Goal: Information Seeking & Learning: Compare options

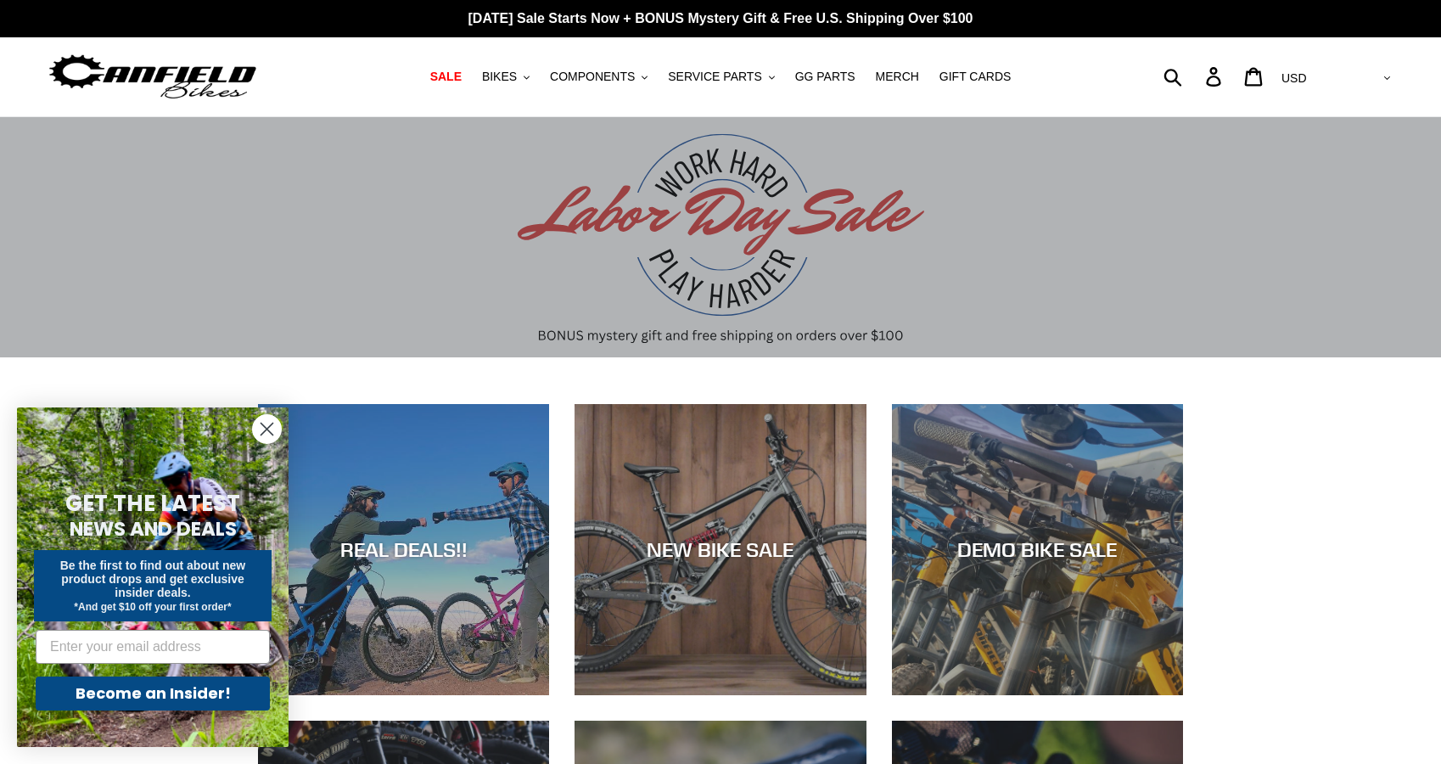
click at [273, 425] on circle "Close dialog" at bounding box center [267, 429] width 28 height 28
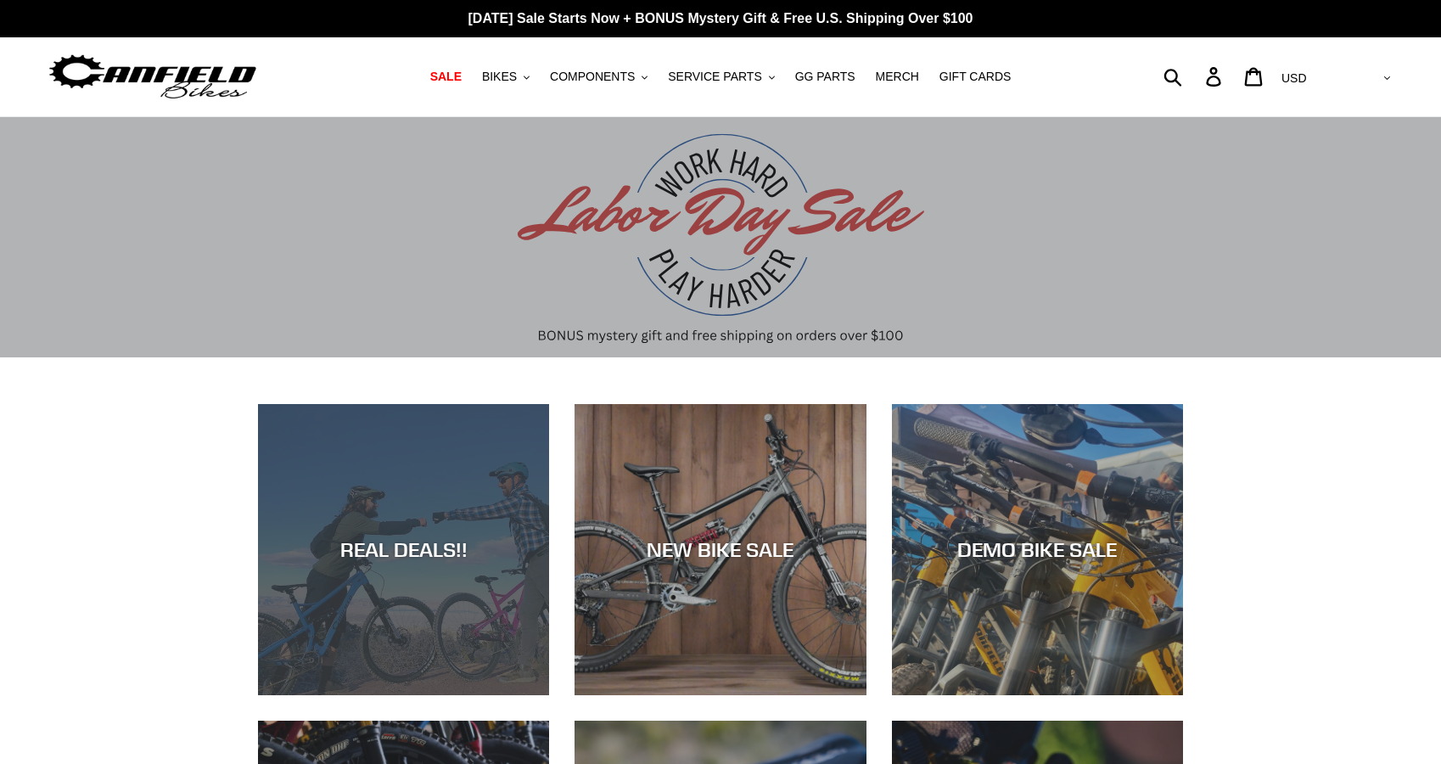
click at [389, 695] on div "REAL DEALS!!" at bounding box center [403, 695] width 291 height 0
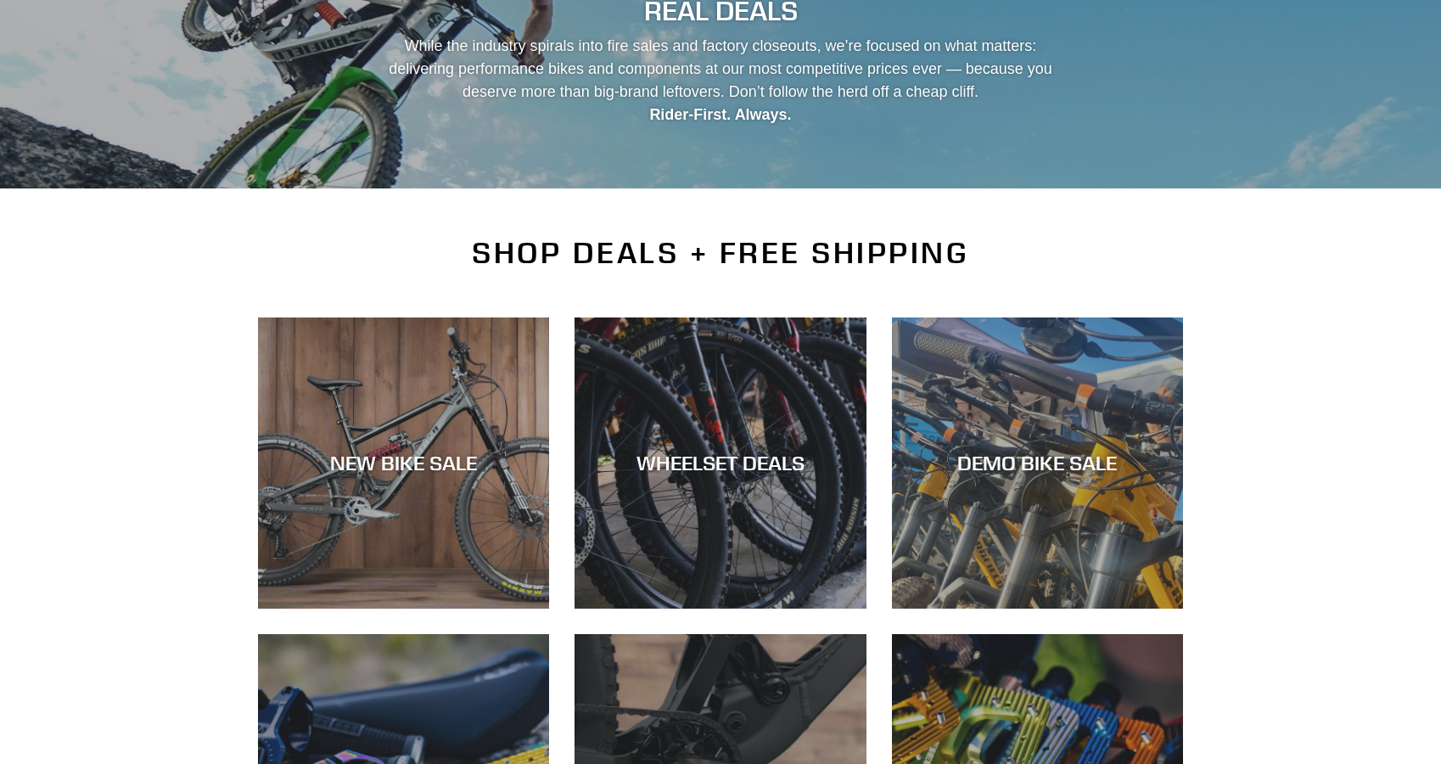
scroll to position [212, 0]
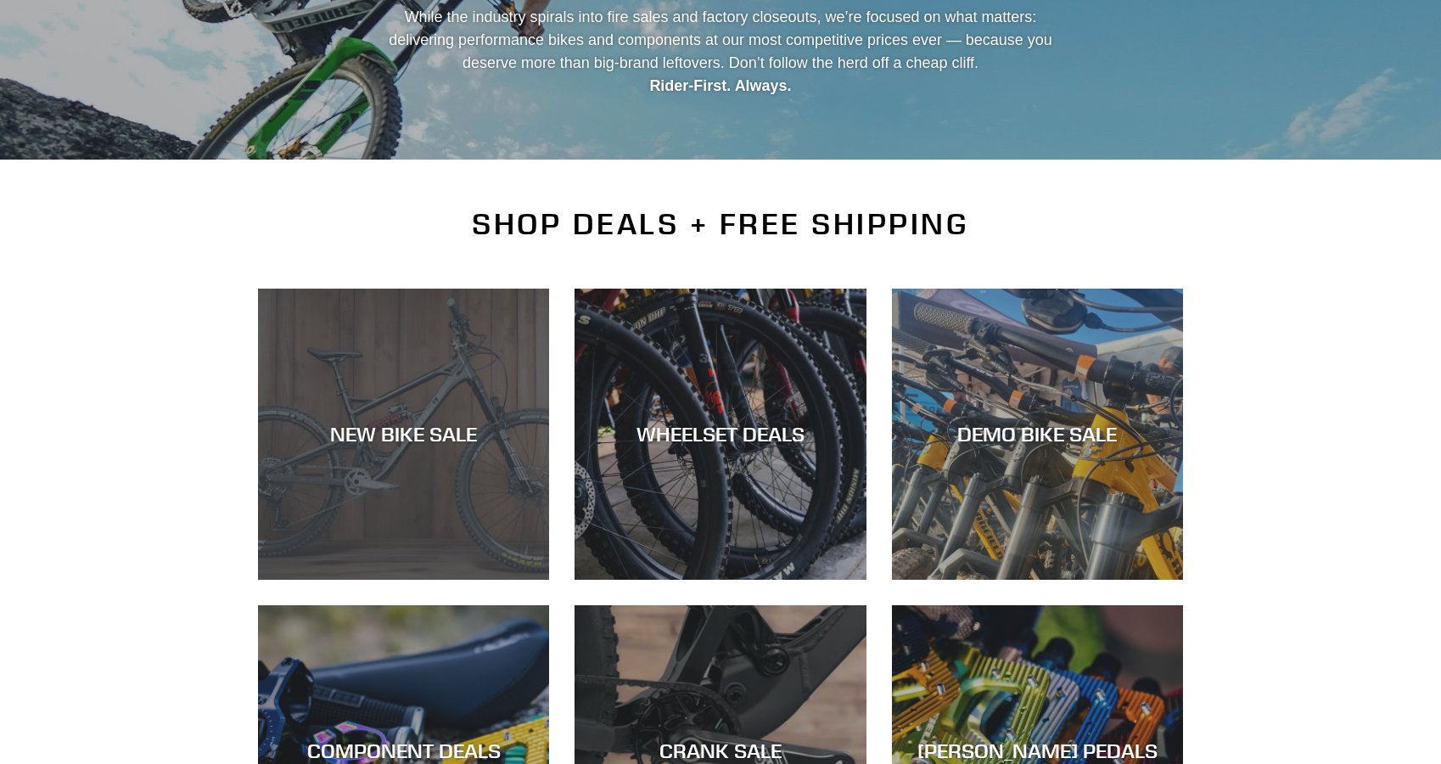
click at [415, 580] on div "NEW BIKE SALE" at bounding box center [403, 580] width 291 height 0
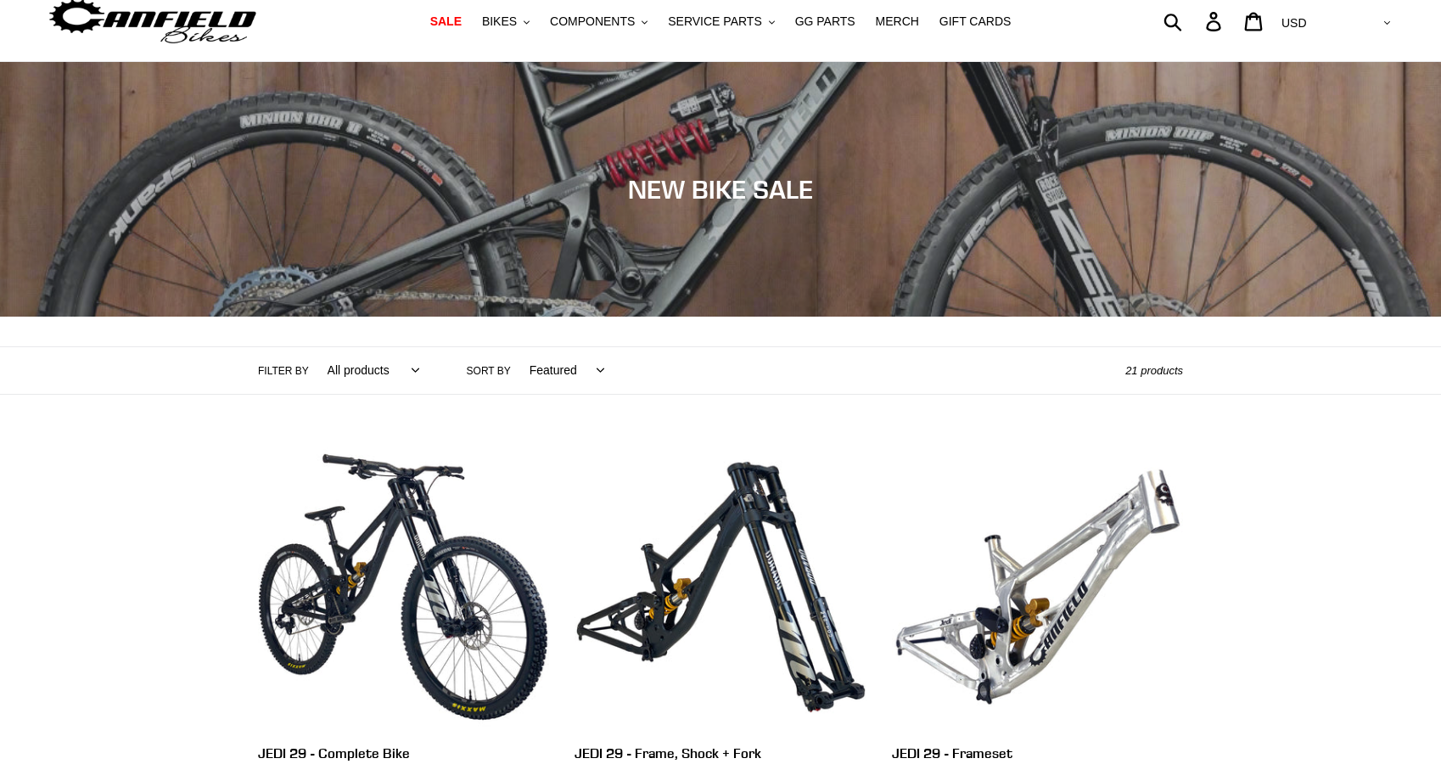
scroll to position [244, 0]
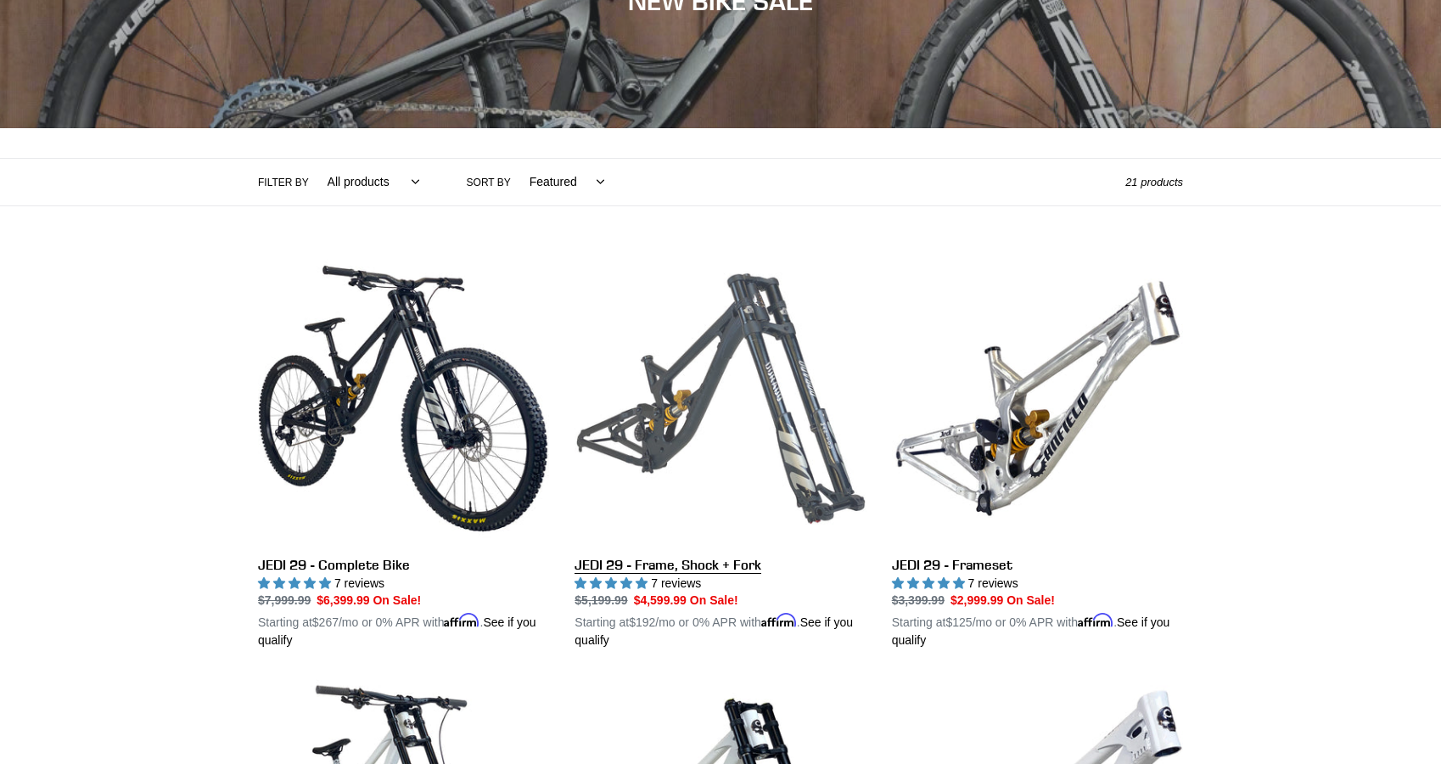
click at [671, 554] on link "JEDI 29 - Frame, Shock + Fork" at bounding box center [720, 451] width 291 height 397
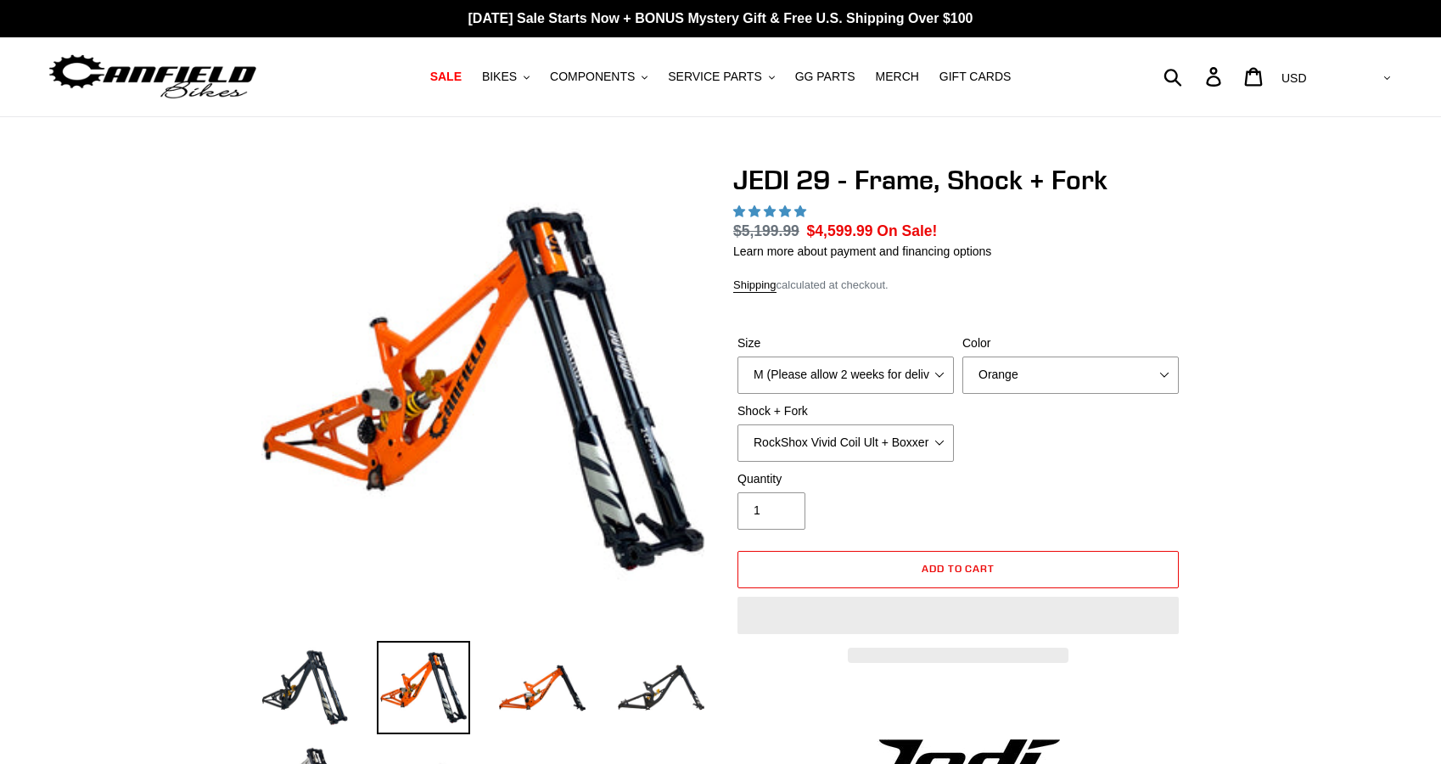
select select "highest-rating"
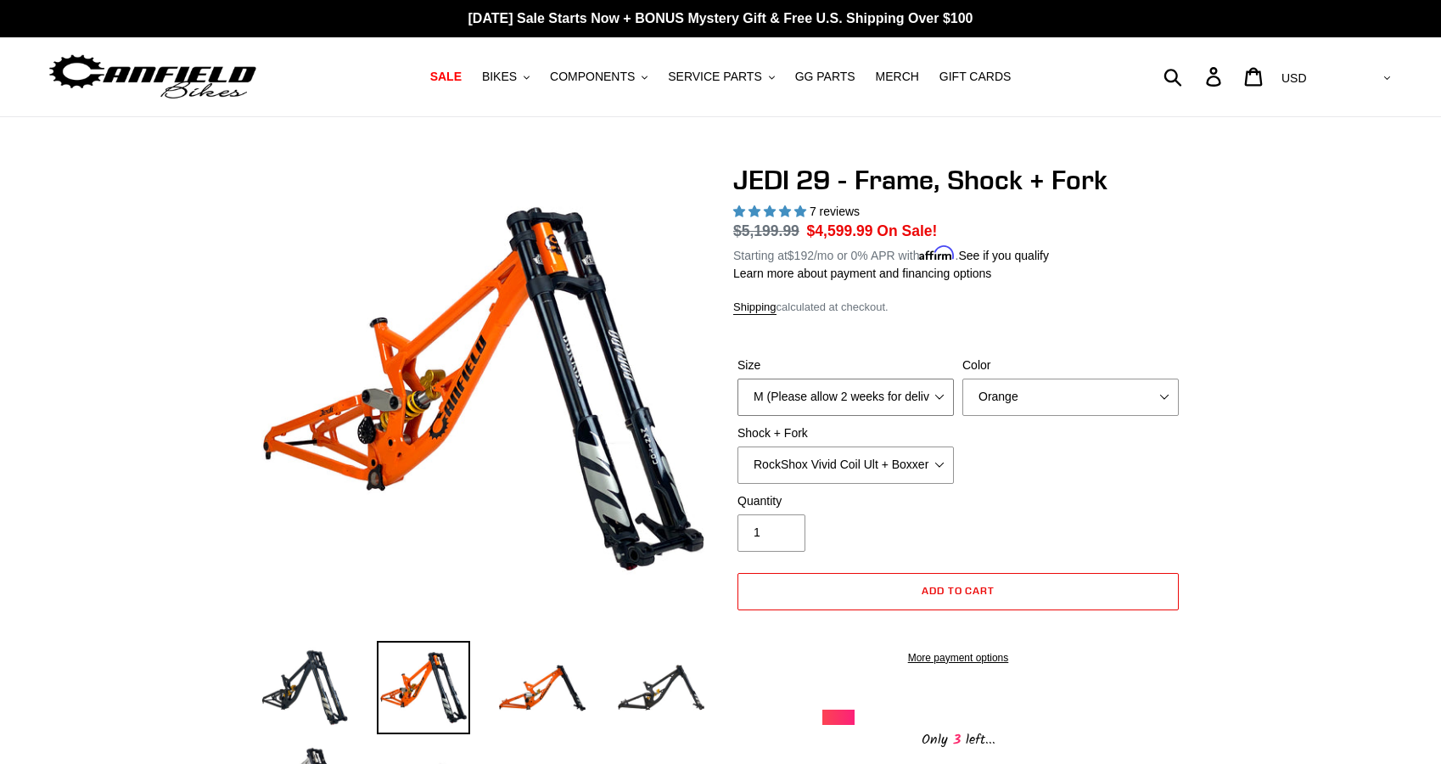
click at [903, 394] on select "M (Please allow 2 weeks for delivery) L (Please allow 2 weeks for delivery) XL" at bounding box center [846, 397] width 216 height 37
select select "L (Please allow 2 weeks for delivery)"
click at [738, 379] on select "M (Please allow 2 weeks for delivery) L (Please allow 2 weeks for delivery) XL" at bounding box center [846, 397] width 216 height 37
click at [1017, 406] on select "Orange Stealth Black Raw" at bounding box center [1071, 397] width 216 height 37
select select "Raw"
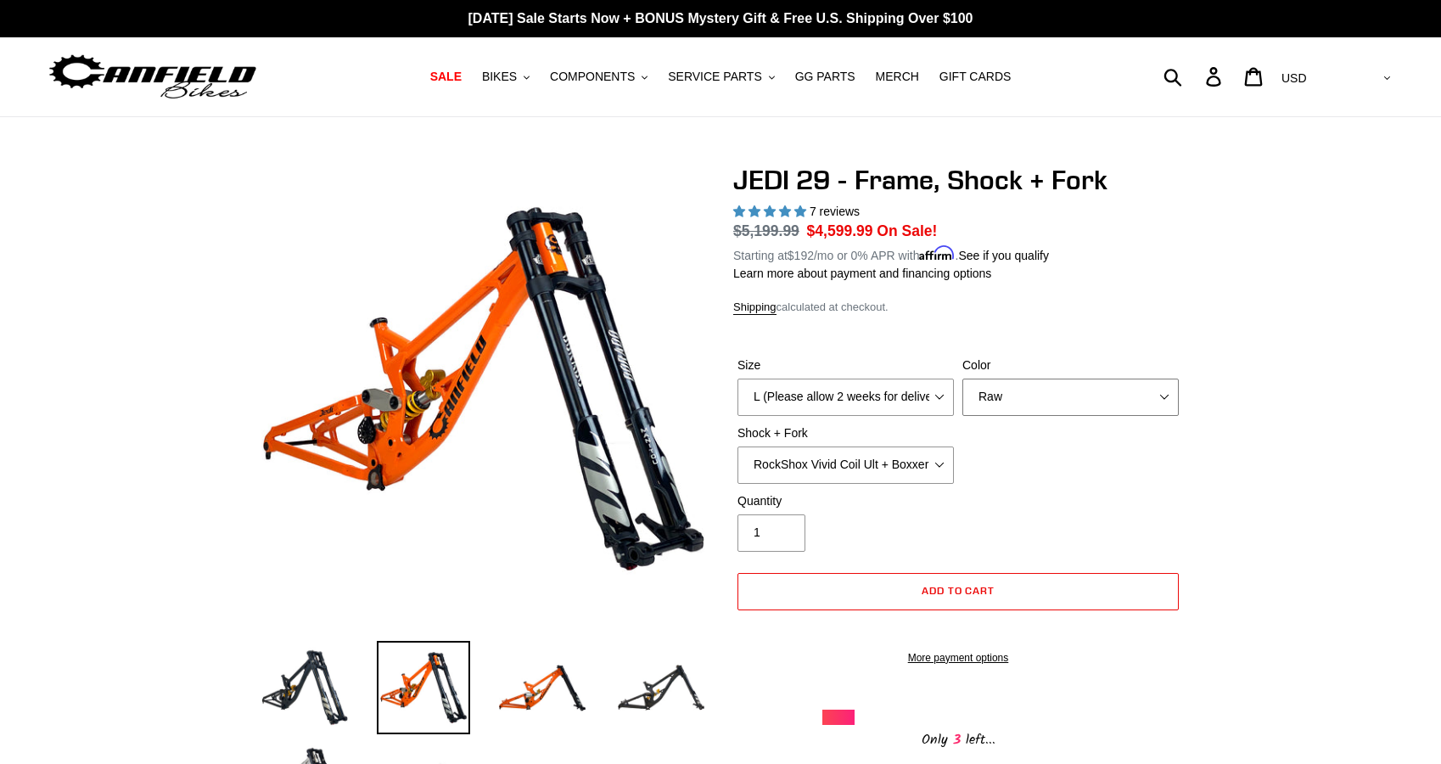
click at [963, 379] on select "Orange Stealth Black Raw" at bounding box center [1071, 397] width 216 height 37
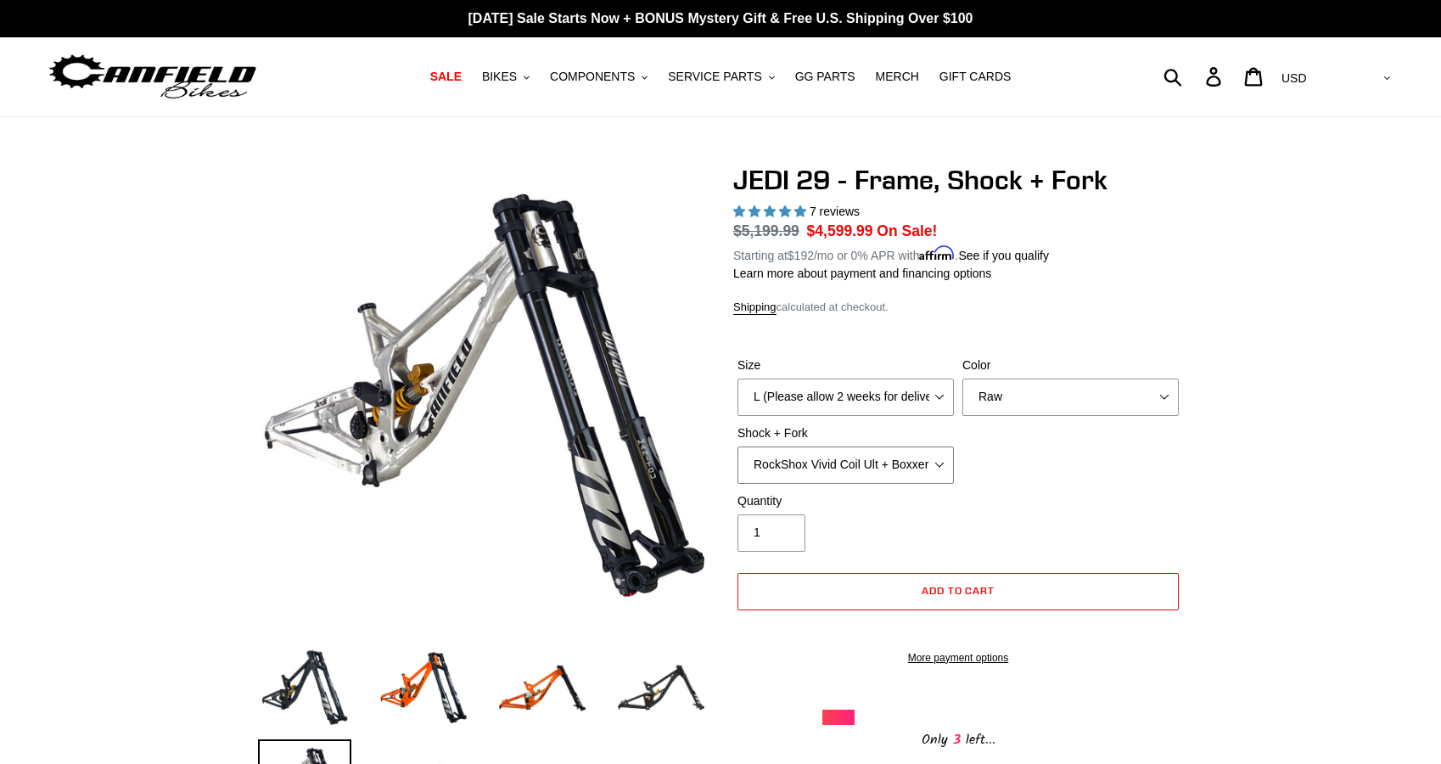
click at [883, 469] on select "RockShox Vivid Coil Ult + Boxxer RC2 C3 Ult Fox DHX2 250x75 + Fox 40 Float Grip…" at bounding box center [846, 465] width 216 height 37
click at [738, 447] on select "RockShox Vivid Coil Ult + Boxxer RC2 C3 Ult Fox DHX2 250x75 + Fox 40 Float Grip…" at bounding box center [846, 465] width 216 height 37
click at [881, 450] on select "RockShox Vivid Coil Ult + Boxxer RC2 C3 Ult Fox DHX2 250x75 + Fox 40 Float Grip…" at bounding box center [846, 465] width 216 height 37
click at [738, 447] on select "RockShox Vivid Coil Ult + Boxxer RC2 C3 Ult Fox DHX2 250x75 + Fox 40 Float Grip…" at bounding box center [846, 465] width 216 height 37
click at [886, 461] on select "RockShox Vivid Coil Ult + Boxxer RC2 C3 Ult Fox DHX2 250x75 + Fox 40 Float Grip…" at bounding box center [846, 465] width 216 height 37
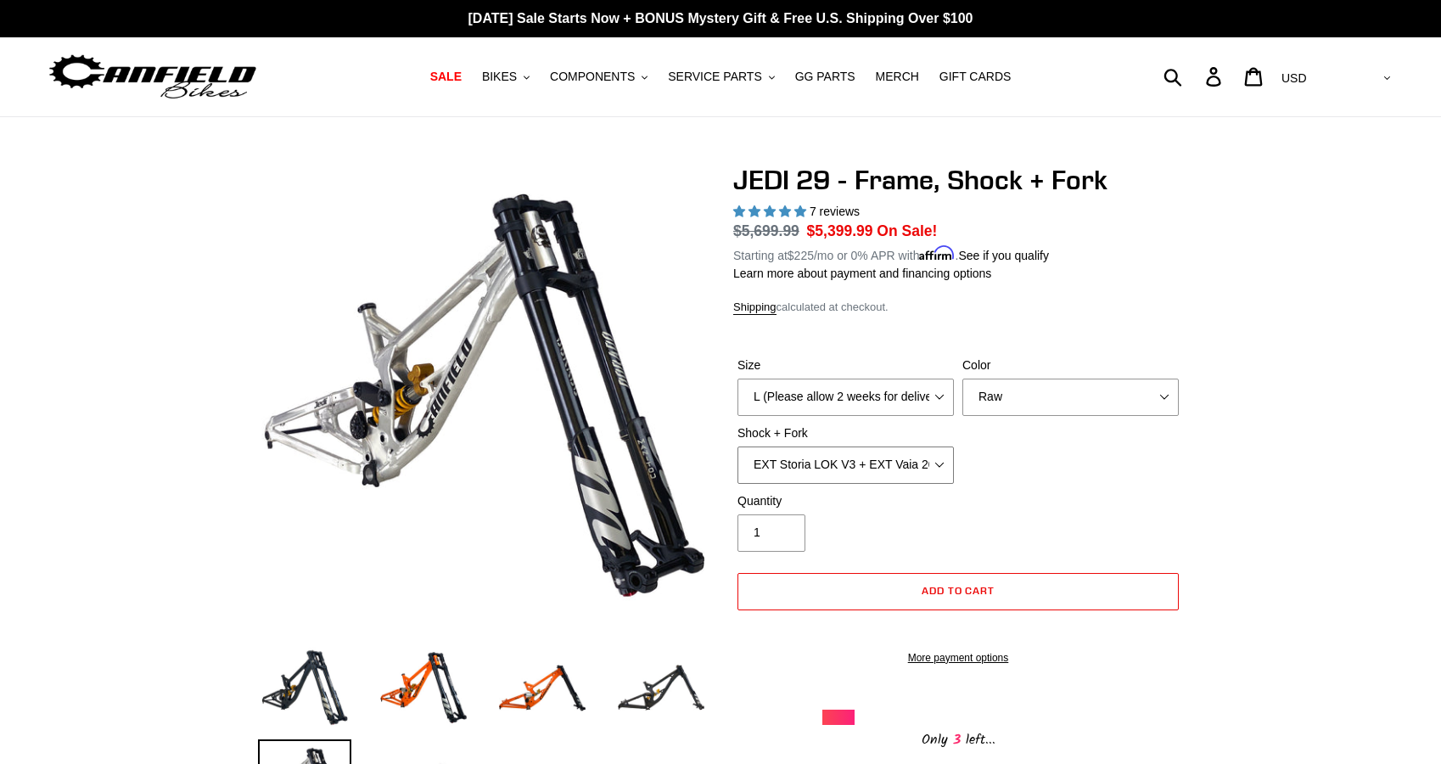
select select "Fox DHX2 250x75 + Fox 40 Float Grip2"
click at [738, 447] on select "RockShox Vivid Coil Ult + Boxxer RC2 C3 Ult Fox DHX2 250x75 + Fox 40 Float Grip…" at bounding box center [846, 465] width 216 height 37
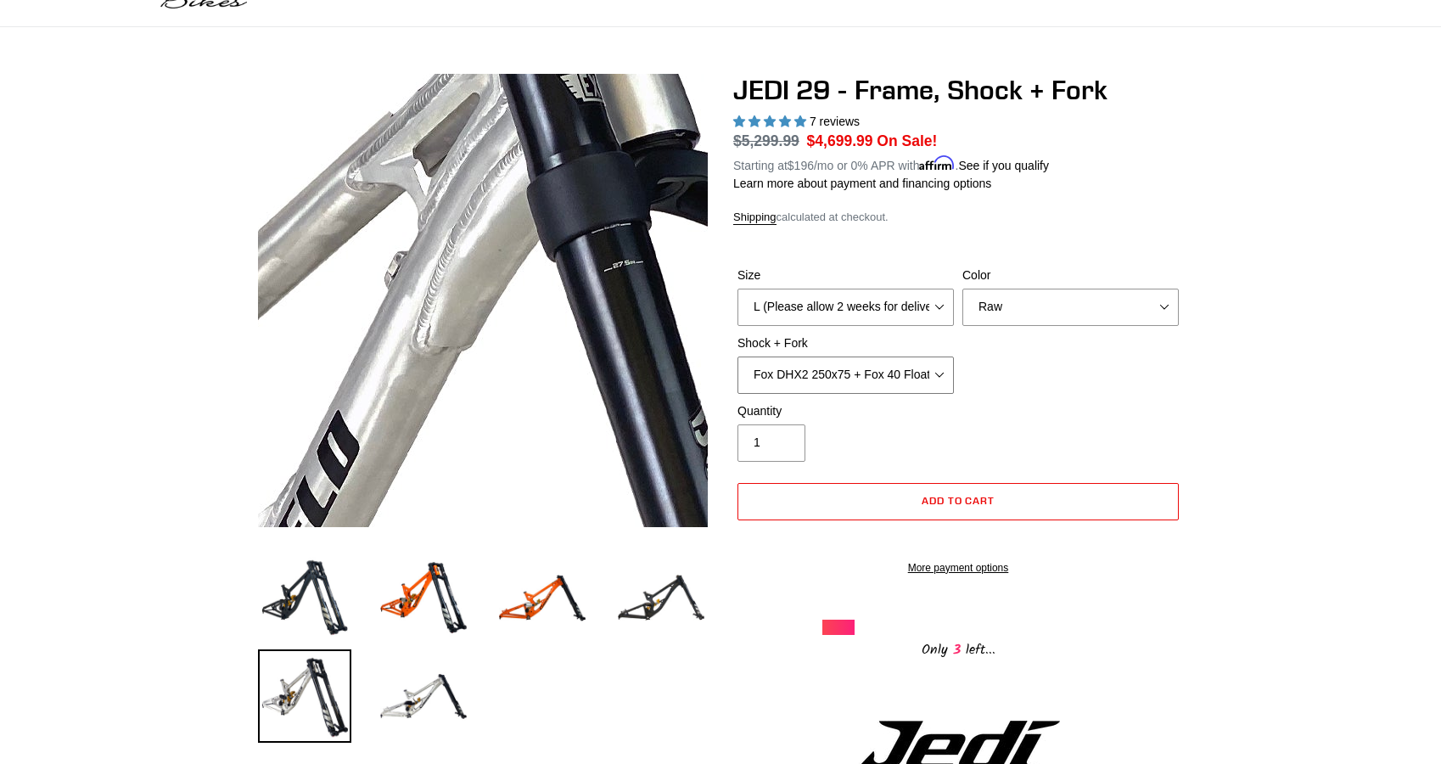
scroll to position [219, 0]
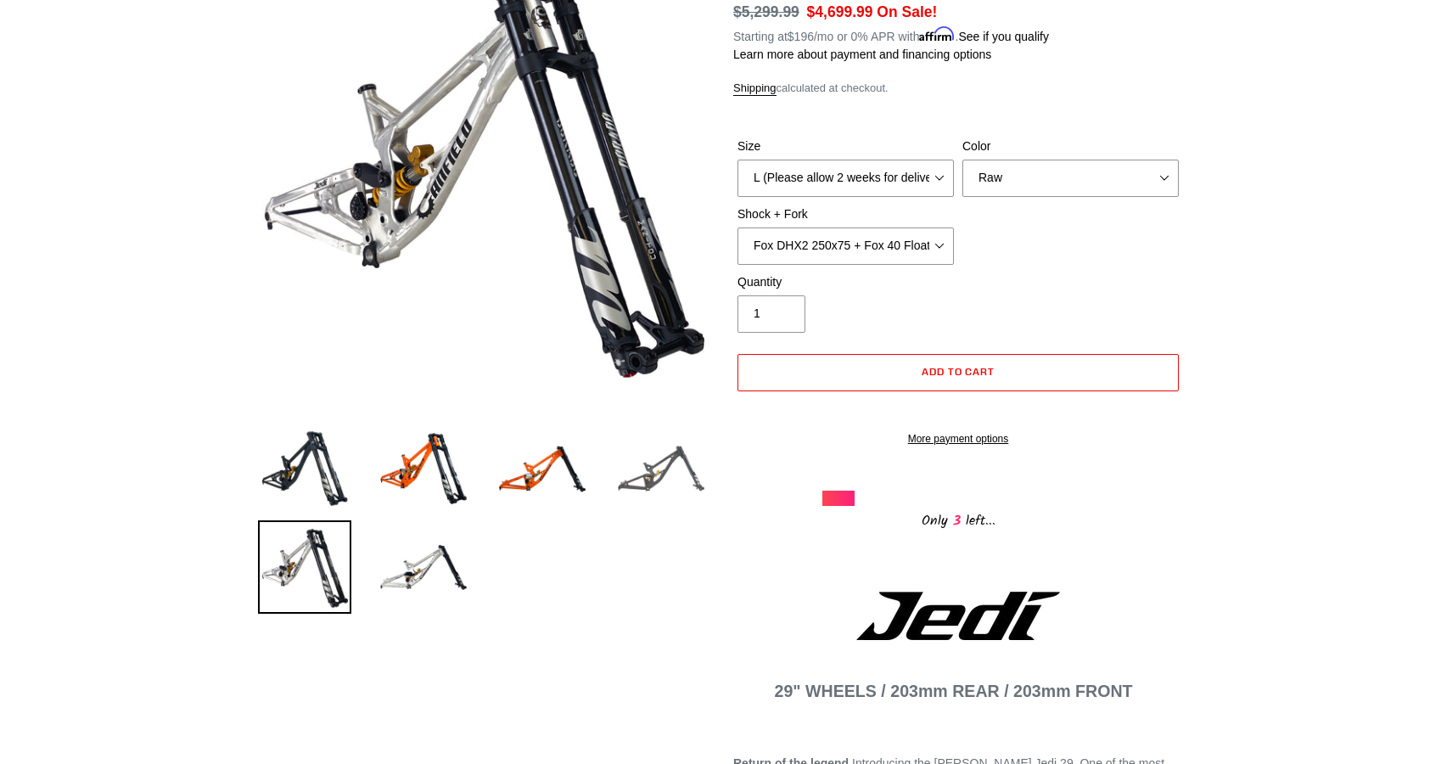
click at [681, 463] on img at bounding box center [661, 468] width 93 height 93
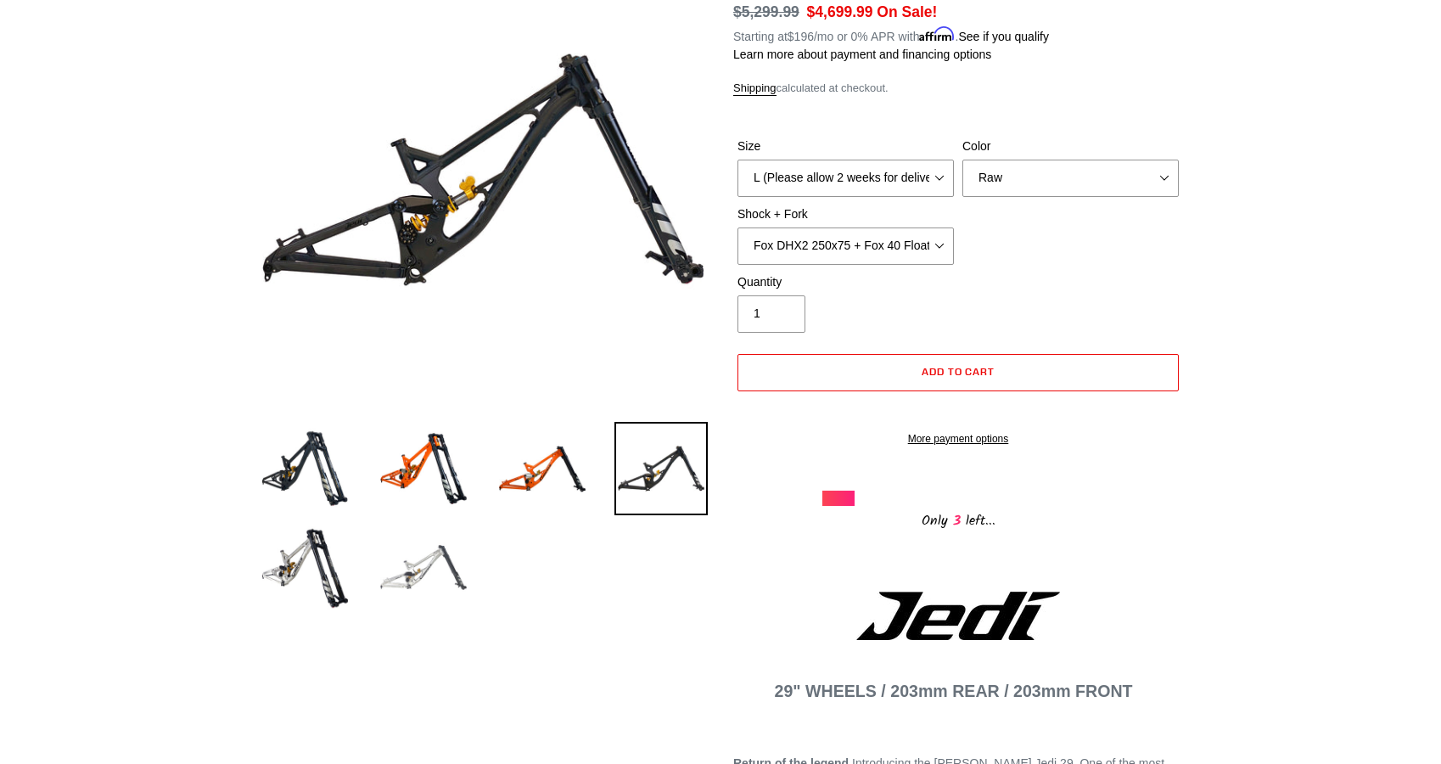
click at [464, 563] on img at bounding box center [423, 566] width 93 height 93
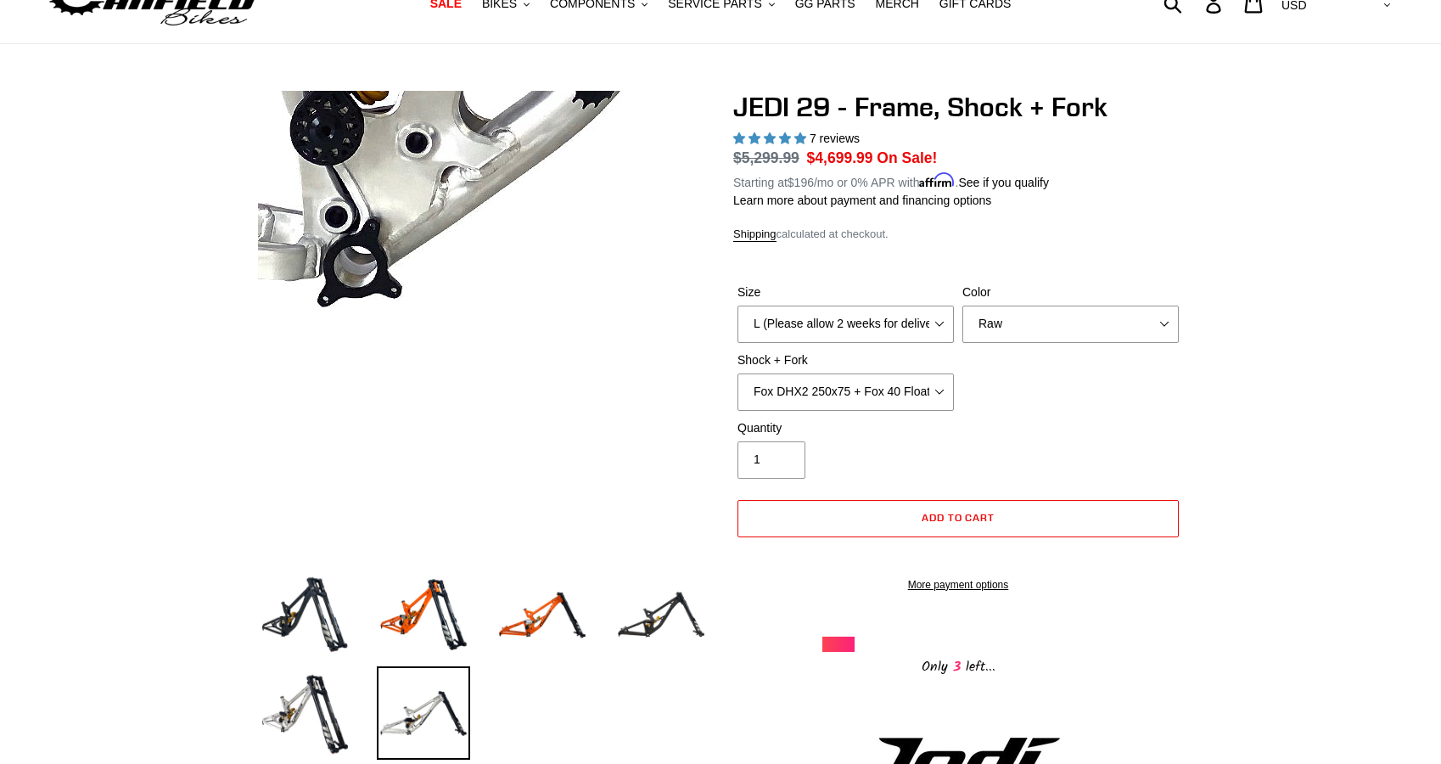
scroll to position [65, 0]
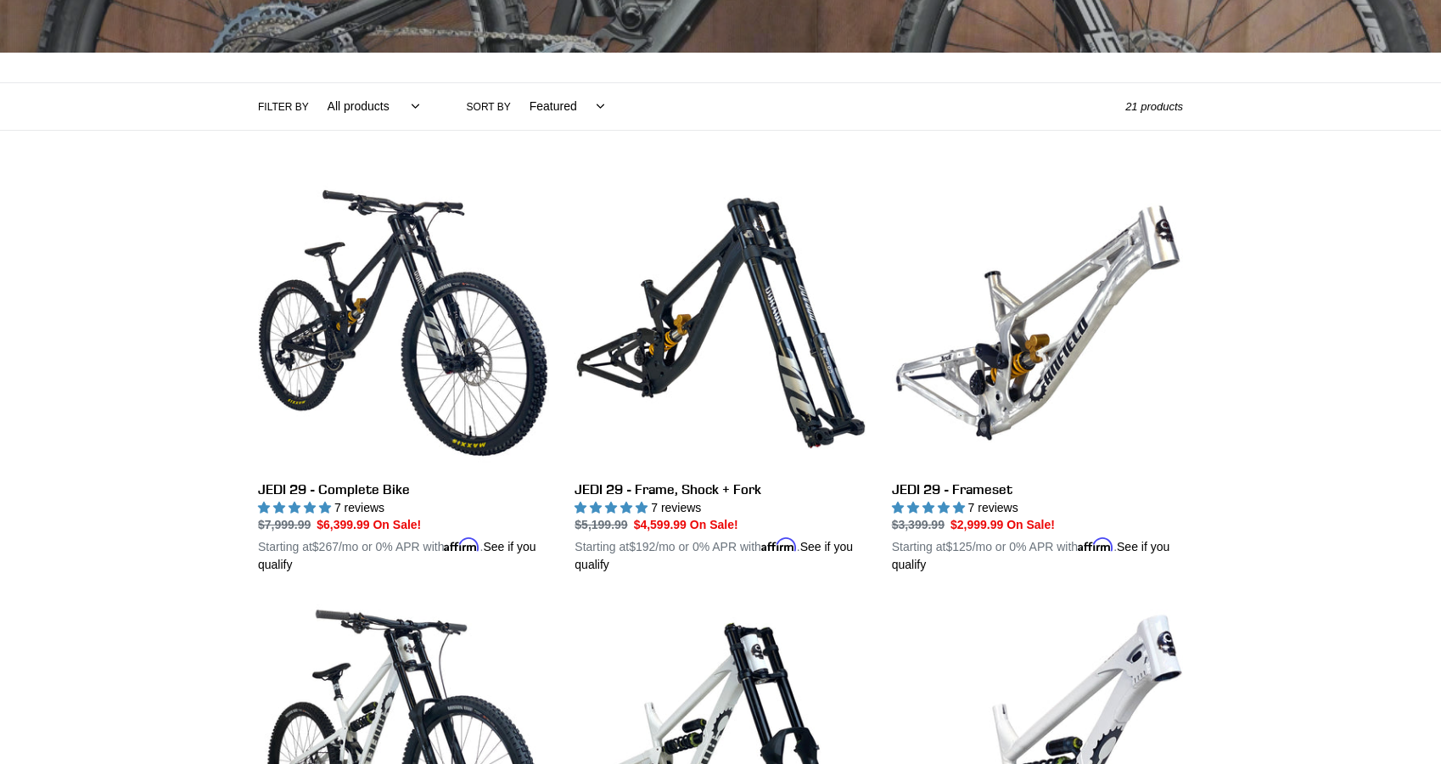
scroll to position [334, 0]
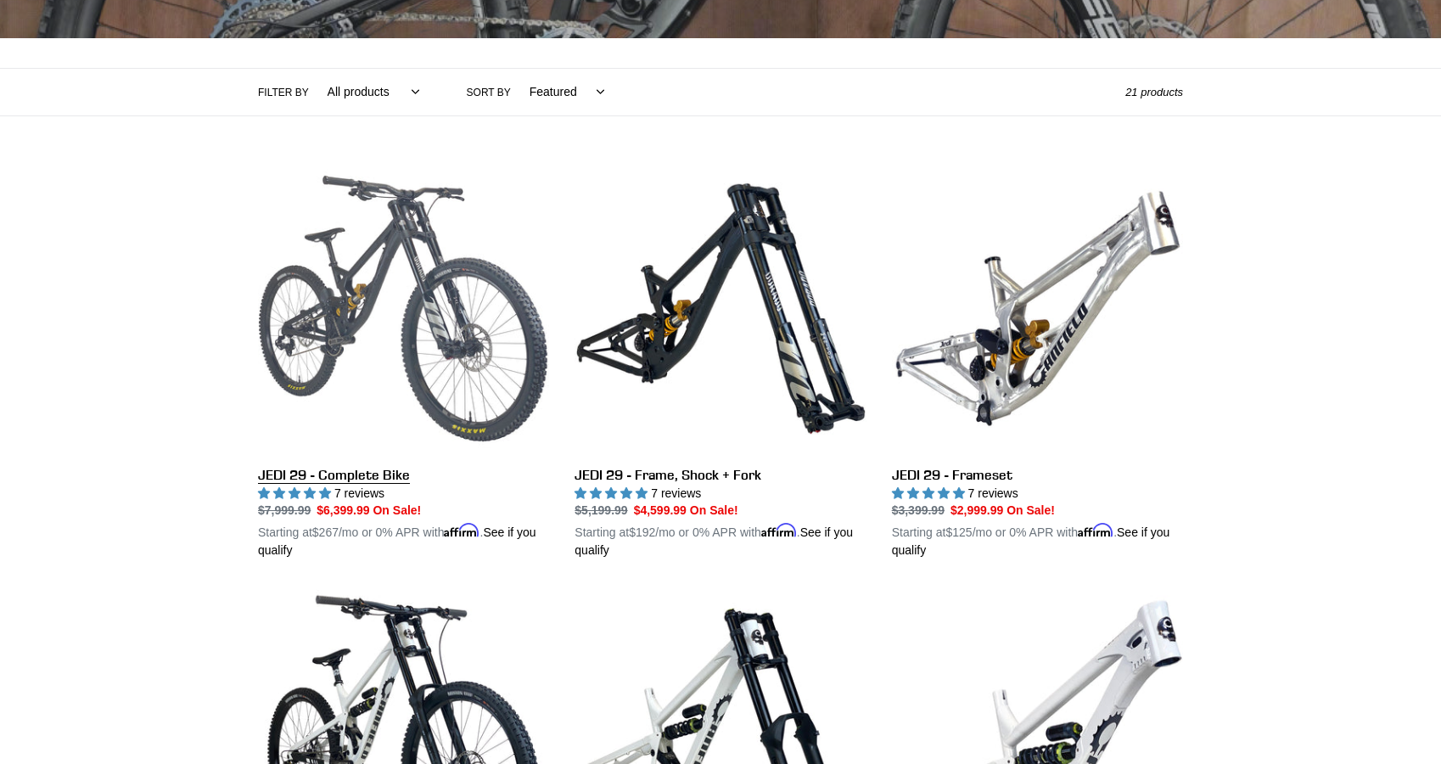
click at [430, 470] on link "JEDI 29 - Complete Bike" at bounding box center [403, 361] width 291 height 397
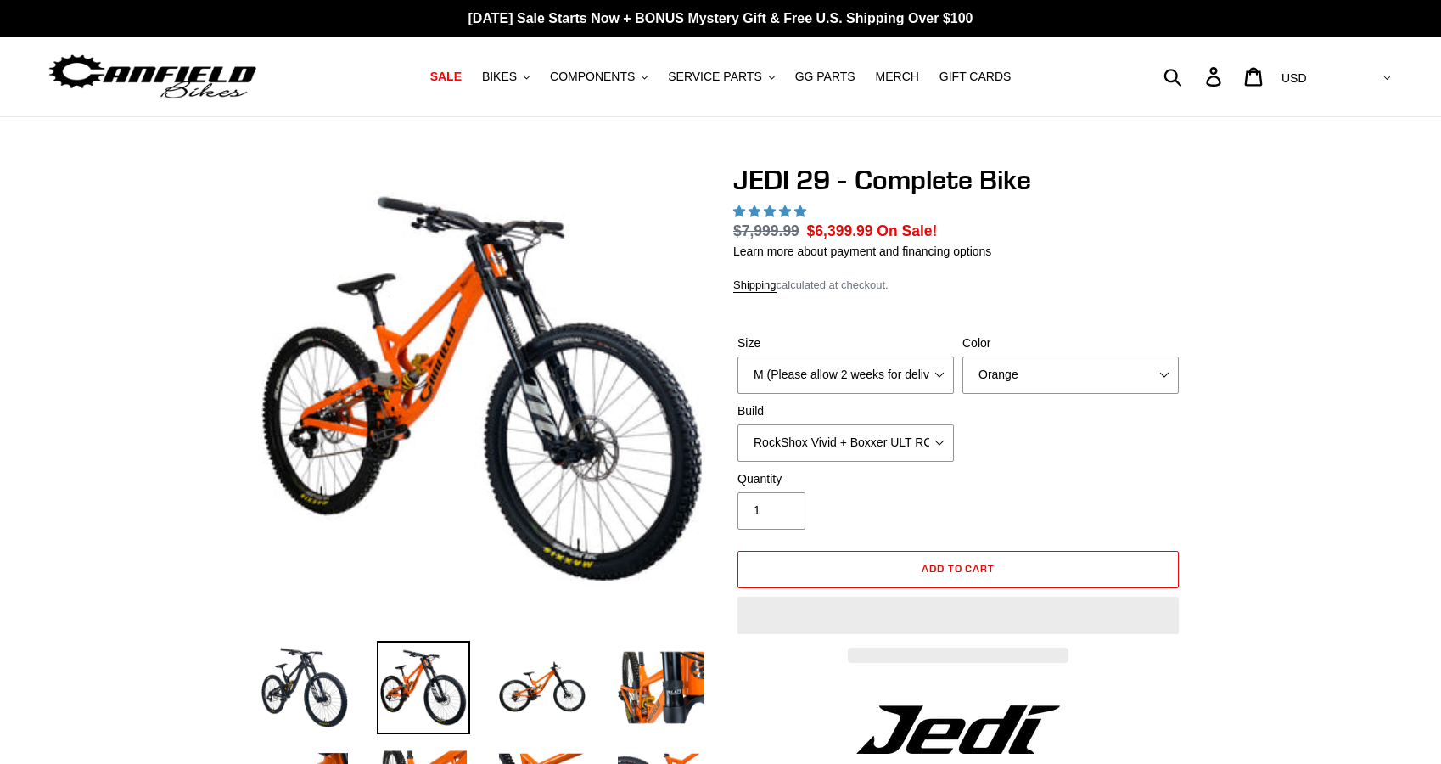
select select "highest-rating"
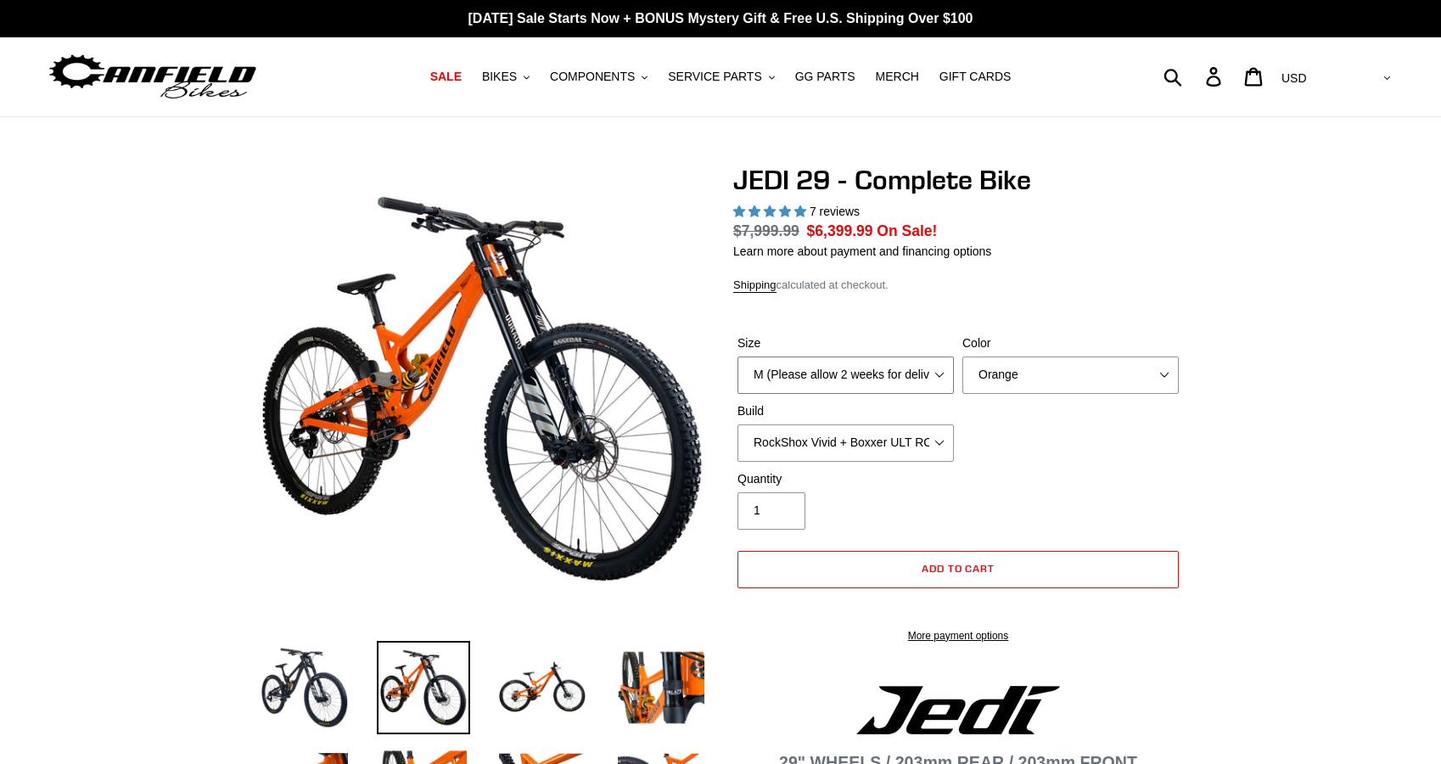
click at [816, 382] on select "M (Please allow 2 weeks for delivery) L (Please allow 2 weeks for delivery) XL …" at bounding box center [846, 375] width 216 height 37
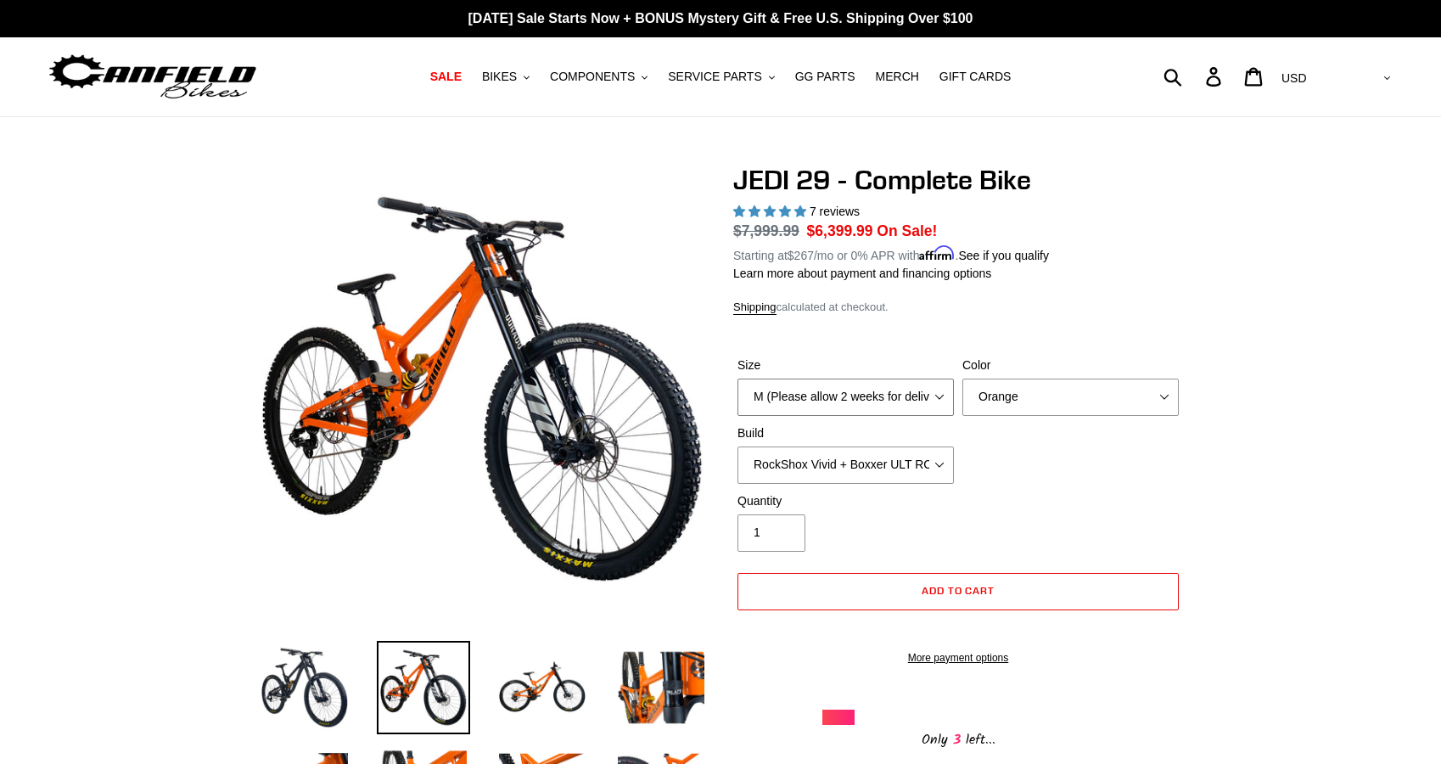
select select "L (Please allow 2 weeks for delivery)"
click at [738, 379] on select "M (Please allow 2 weeks for delivery) L (Please allow 2 weeks for delivery) XL …" at bounding box center [846, 397] width 216 height 37
click at [976, 403] on select "Orange Stealth Black Raw" at bounding box center [1071, 397] width 216 height 37
select select "Raw"
click at [963, 379] on select "Orange Stealth Black Raw" at bounding box center [1071, 397] width 216 height 37
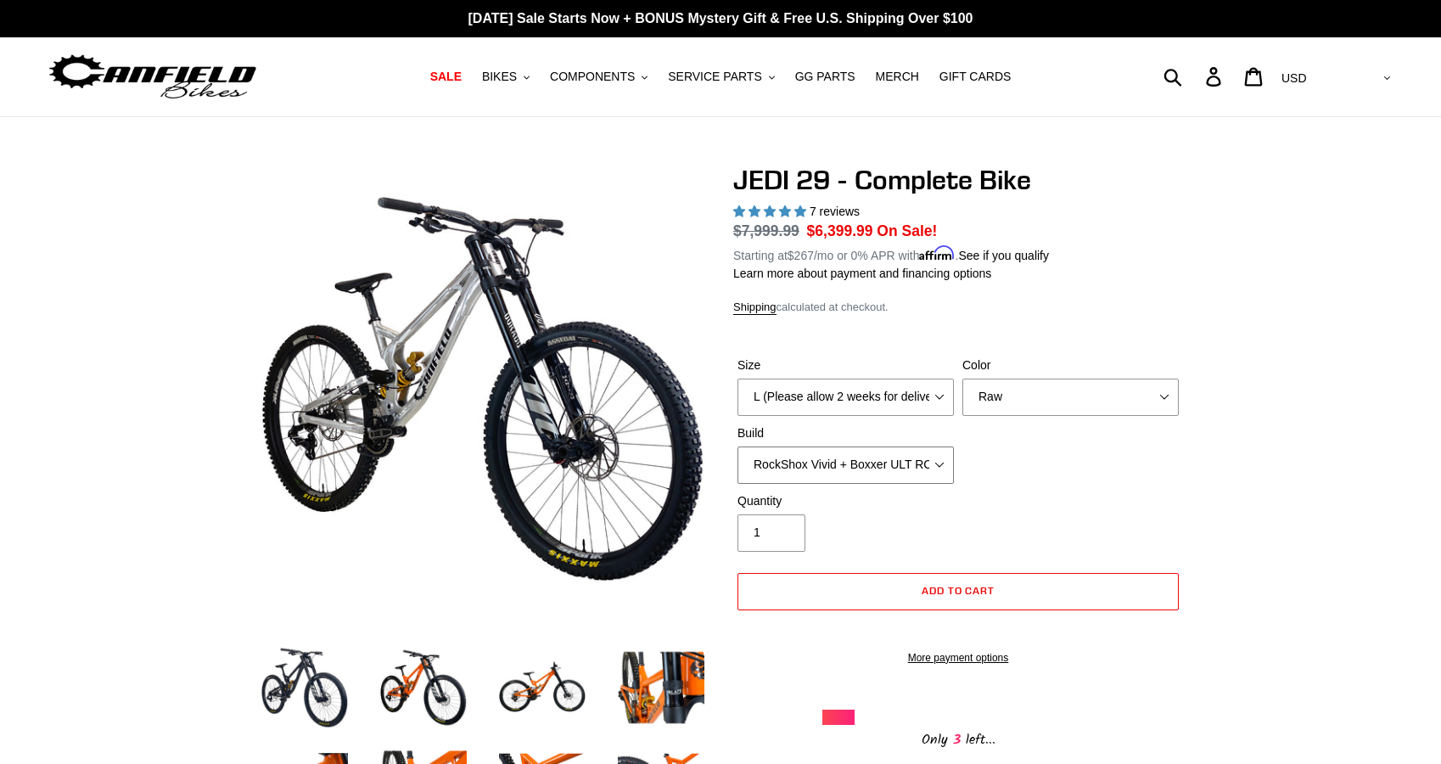
click at [882, 453] on select "RockShox Vivid + Boxxer ULT RC2 C3 200 + SRAM XO RockShox Vivid + Boxxer ULT RC…" at bounding box center [846, 465] width 216 height 37
click at [738, 447] on select "RockShox Vivid + Boxxer ULT RC2 C3 200 + SRAM XO RockShox Vivid + Boxxer ULT RC…" at bounding box center [846, 465] width 216 height 37
click at [856, 464] on select "RockShox Vivid + Boxxer ULT RC2 C3 200 + SRAM XO RockShox Vivid + Boxxer ULT RC…" at bounding box center [846, 465] width 216 height 37
click at [738, 447] on select "RockShox Vivid + Boxxer ULT RC2 C3 200 + SRAM XO RockShox Vivid + Boxxer ULT RC…" at bounding box center [846, 465] width 216 height 37
click at [847, 463] on select "RockShox Vivid + Boxxer ULT RC2 C3 200 + SRAM XO RockShox Vivid + Boxxer ULT RC…" at bounding box center [846, 464] width 216 height 37
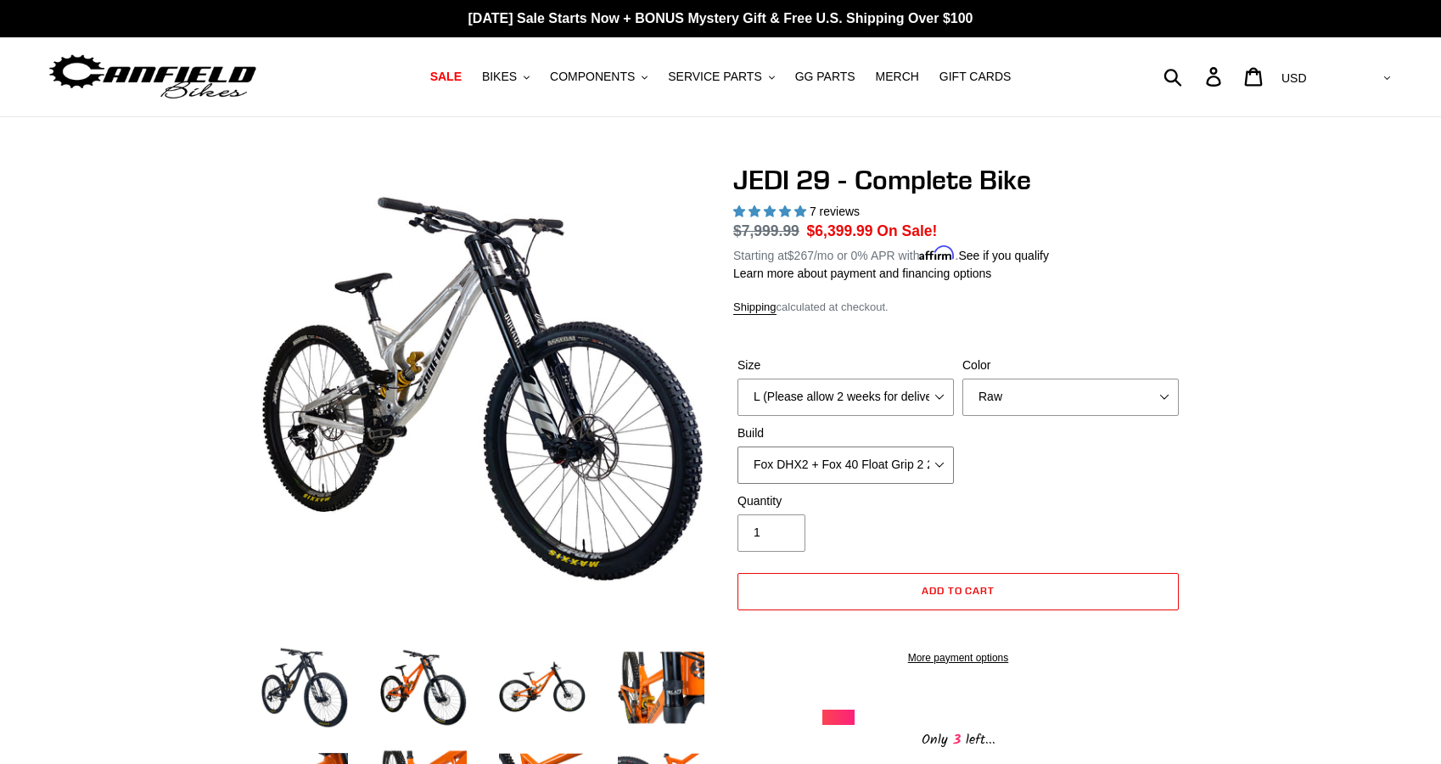
click at [738, 447] on select "RockShox Vivid + Boxxer ULT RC2 C3 200 + SRAM XO RockShox Vivid + Boxxer ULT RC…" at bounding box center [846, 465] width 216 height 37
click at [842, 471] on select "RockShox Vivid + Boxxer ULT RC2 C3 200 + SRAM XO RockShox Vivid + Boxxer ULT RC…" at bounding box center [846, 465] width 216 height 37
click at [738, 447] on select "RockShox Vivid + Boxxer ULT RC2 C3 200 + SRAM XO RockShox Vivid + Boxxer ULT RC…" at bounding box center [846, 465] width 216 height 37
click at [826, 459] on select "RockShox Vivid + Boxxer ULT RC2 C3 200 + SRAM XO RockShox Vivid + Boxxer ULT RC…" at bounding box center [846, 465] width 216 height 37
select select "Fox DHX2 + Fox 40 Float Grip 2 203 + Shimano"
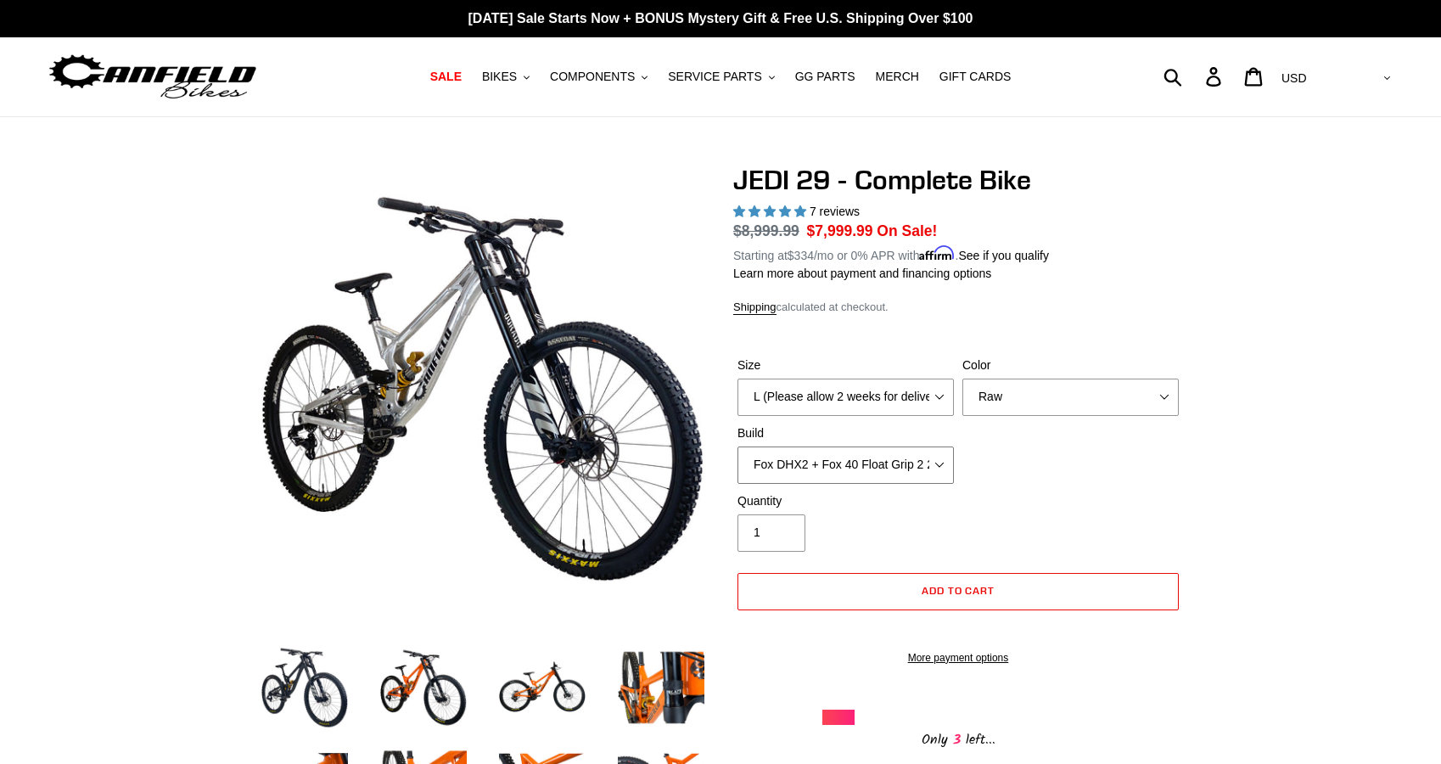
click at [738, 447] on select "RockShox Vivid + Boxxer ULT RC2 C3 200 + SRAM XO RockShox Vivid + Boxxer ULT RC…" at bounding box center [846, 465] width 216 height 37
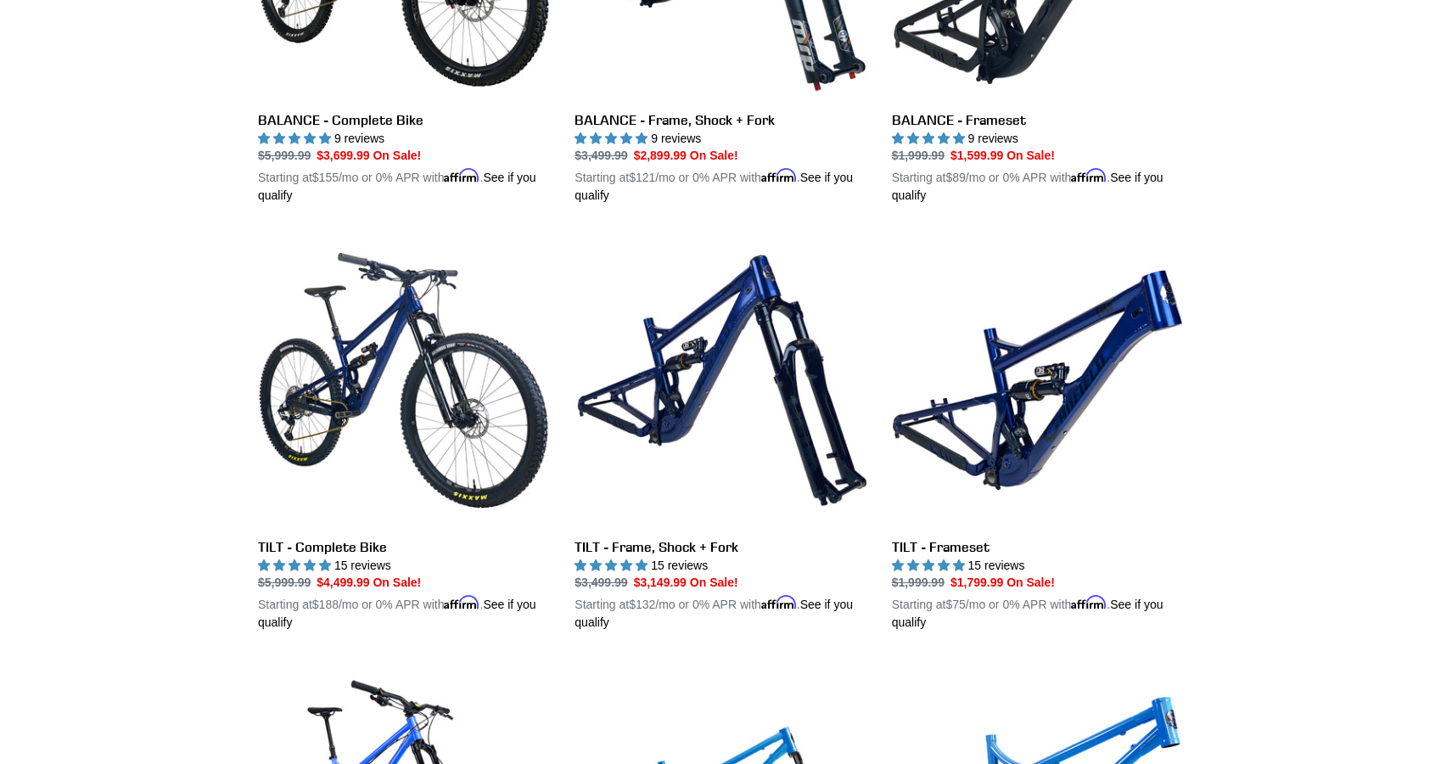
scroll to position [1983, 0]
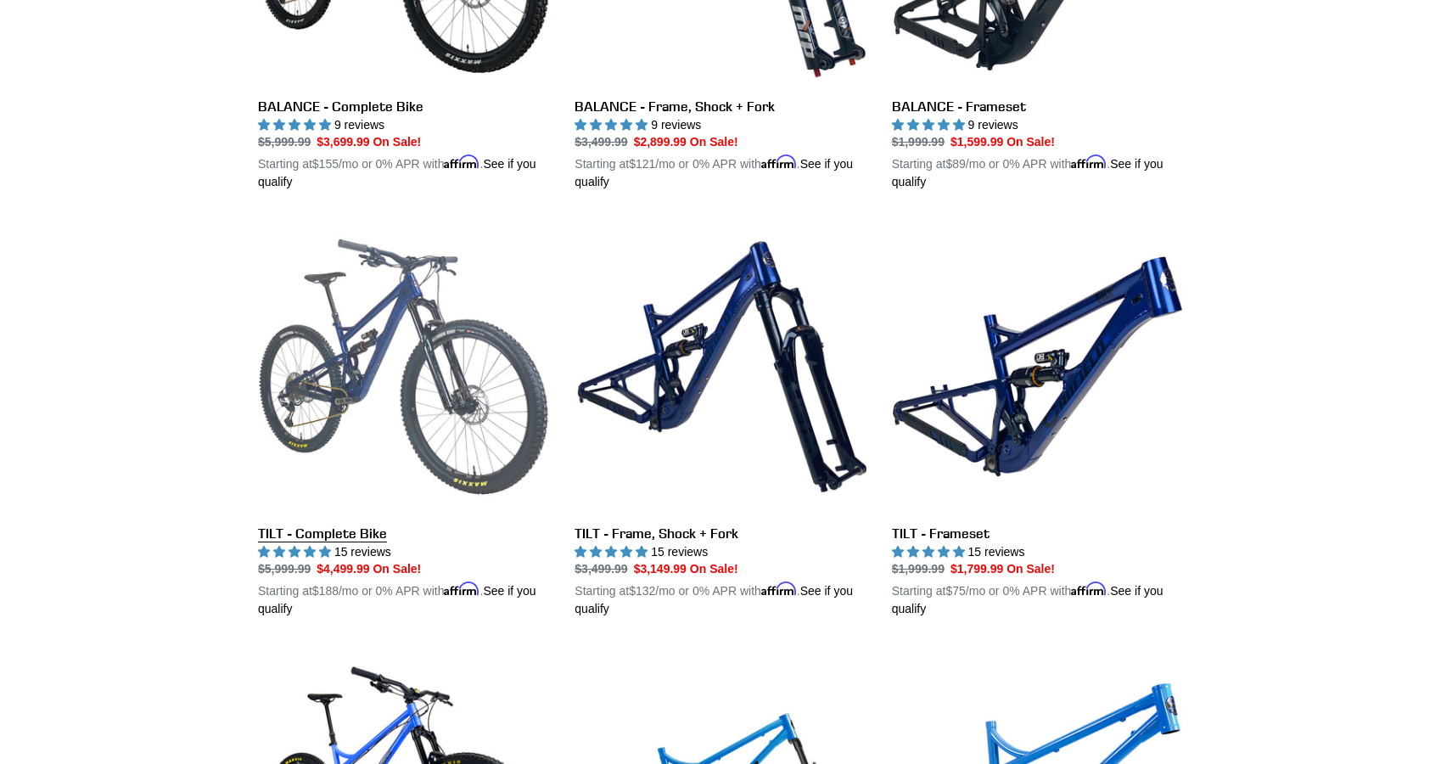
click at [353, 516] on link "TILT - Complete Bike" at bounding box center [403, 419] width 291 height 397
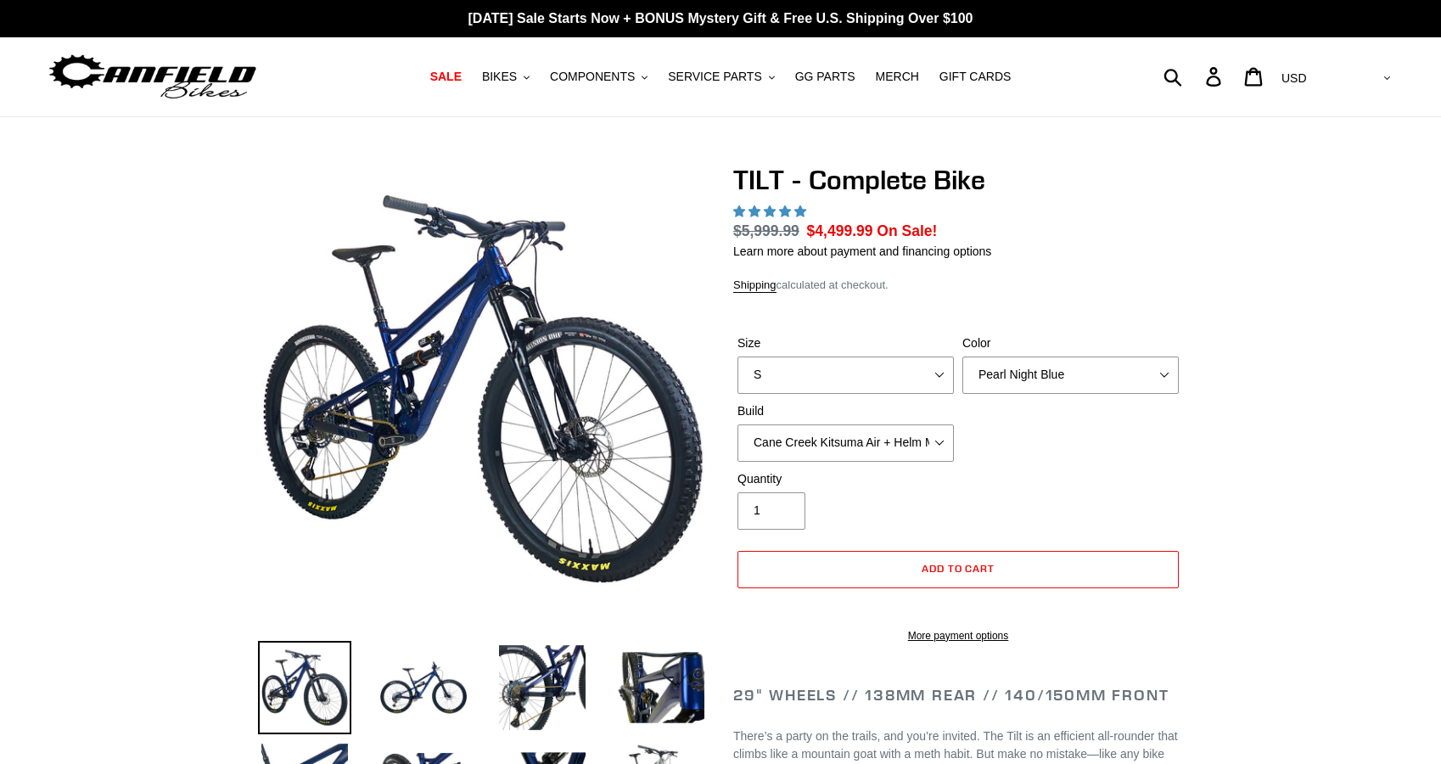
select select "highest-rating"
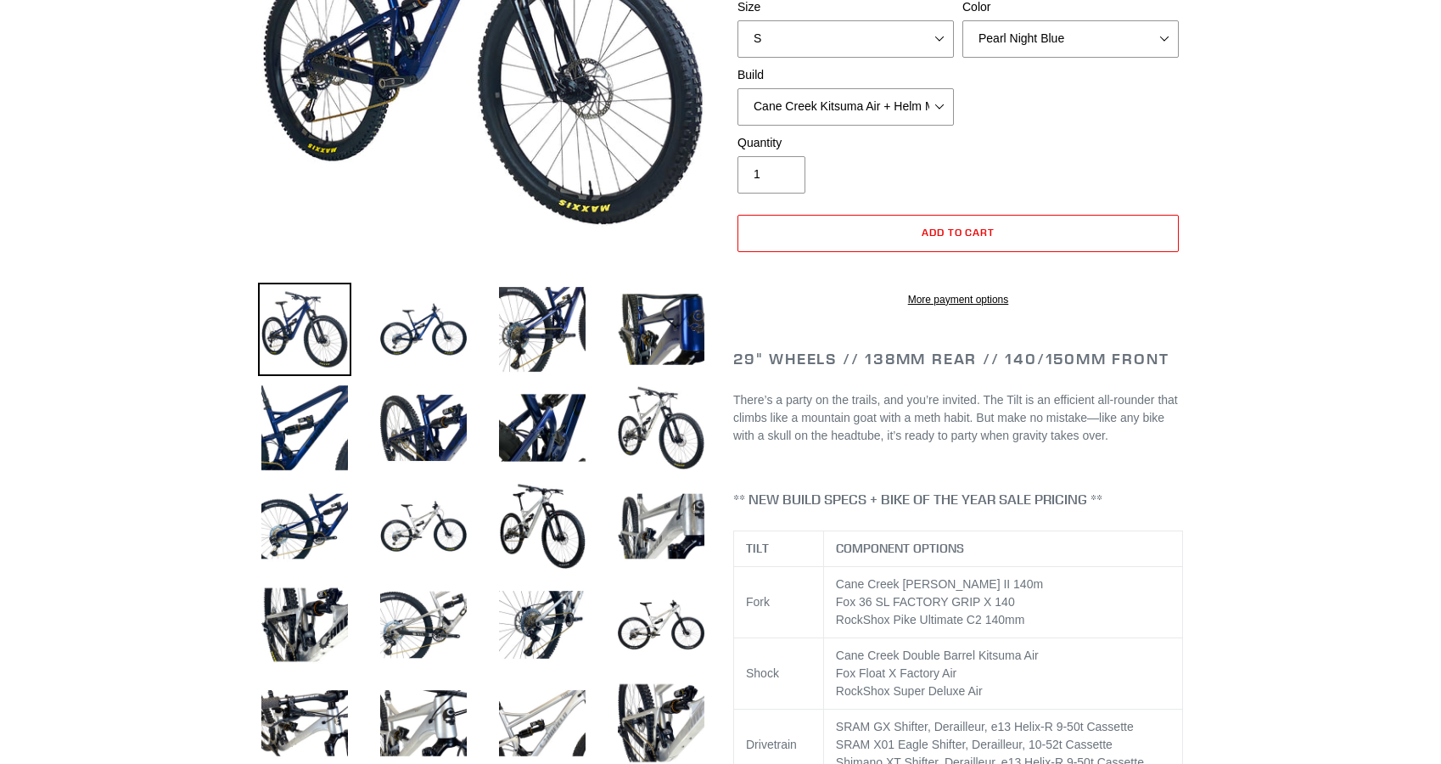
scroll to position [364, 0]
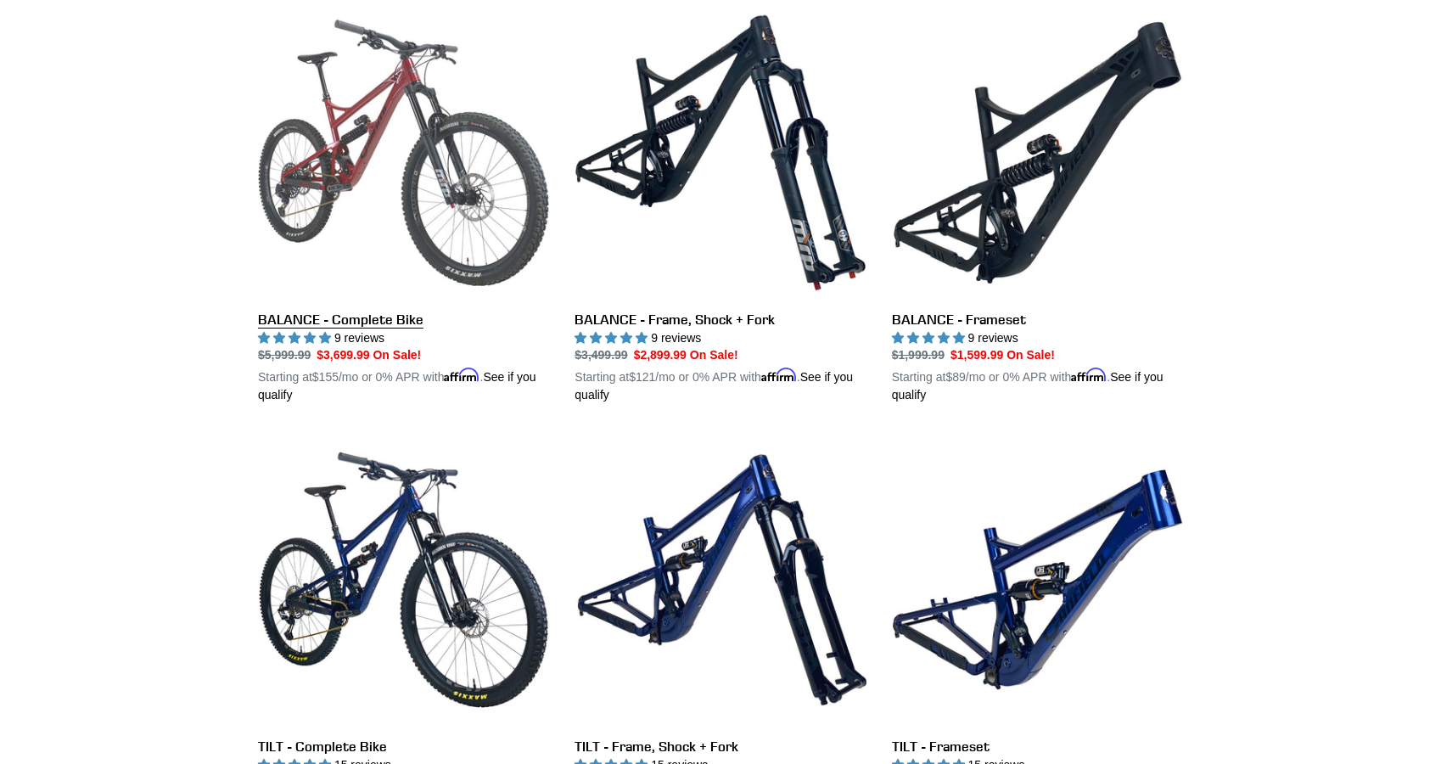
scroll to position [1760, 0]
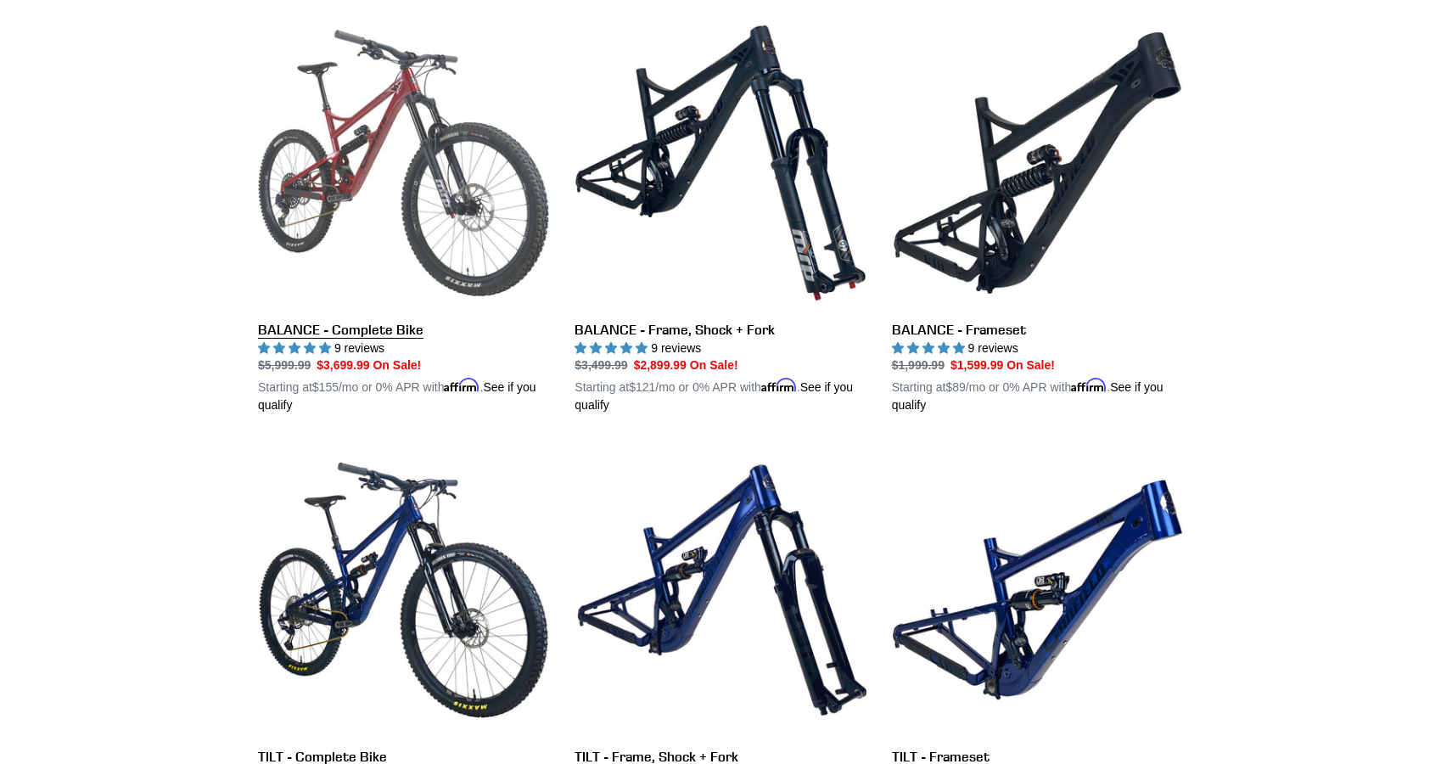
click at [338, 317] on link "BALANCE - Complete Bike" at bounding box center [403, 215] width 291 height 397
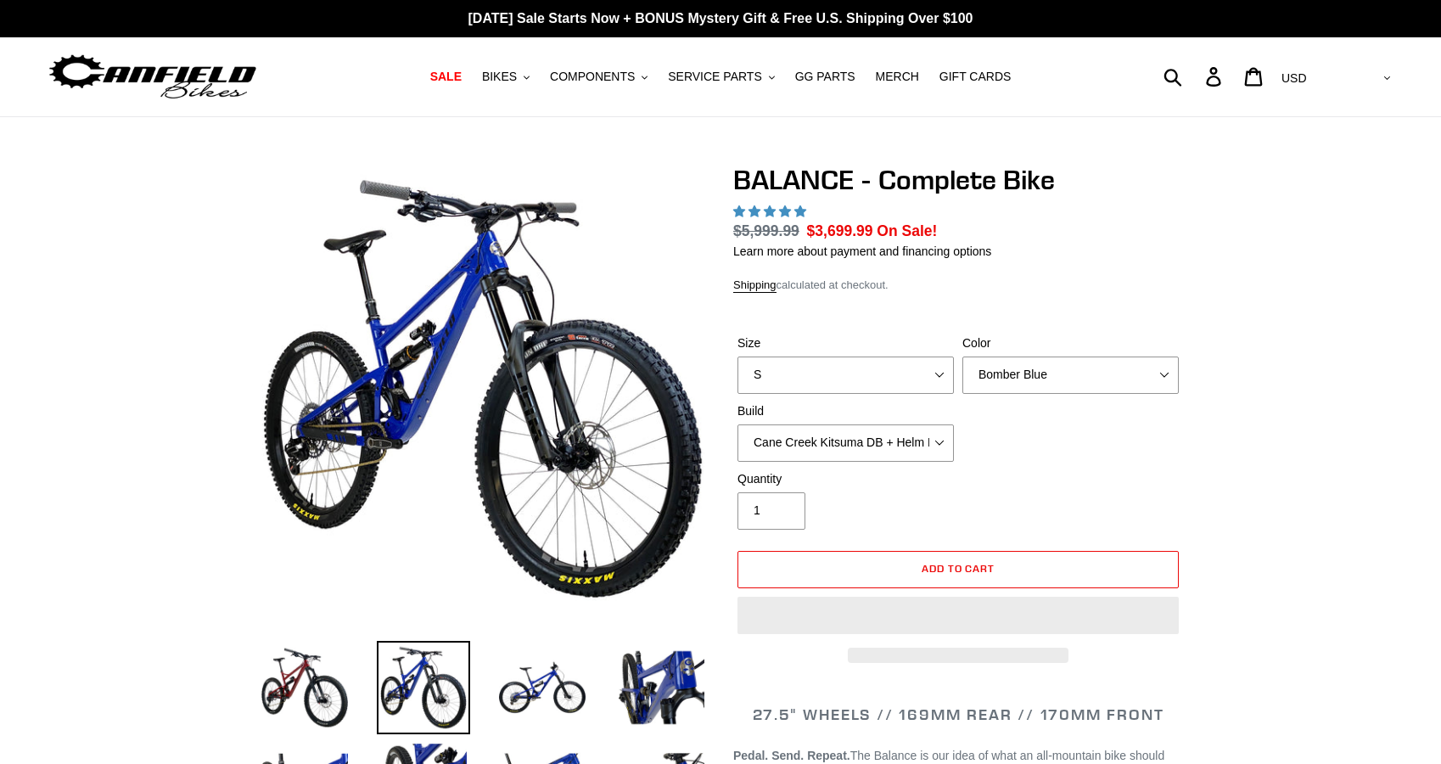
select select "highest-rating"
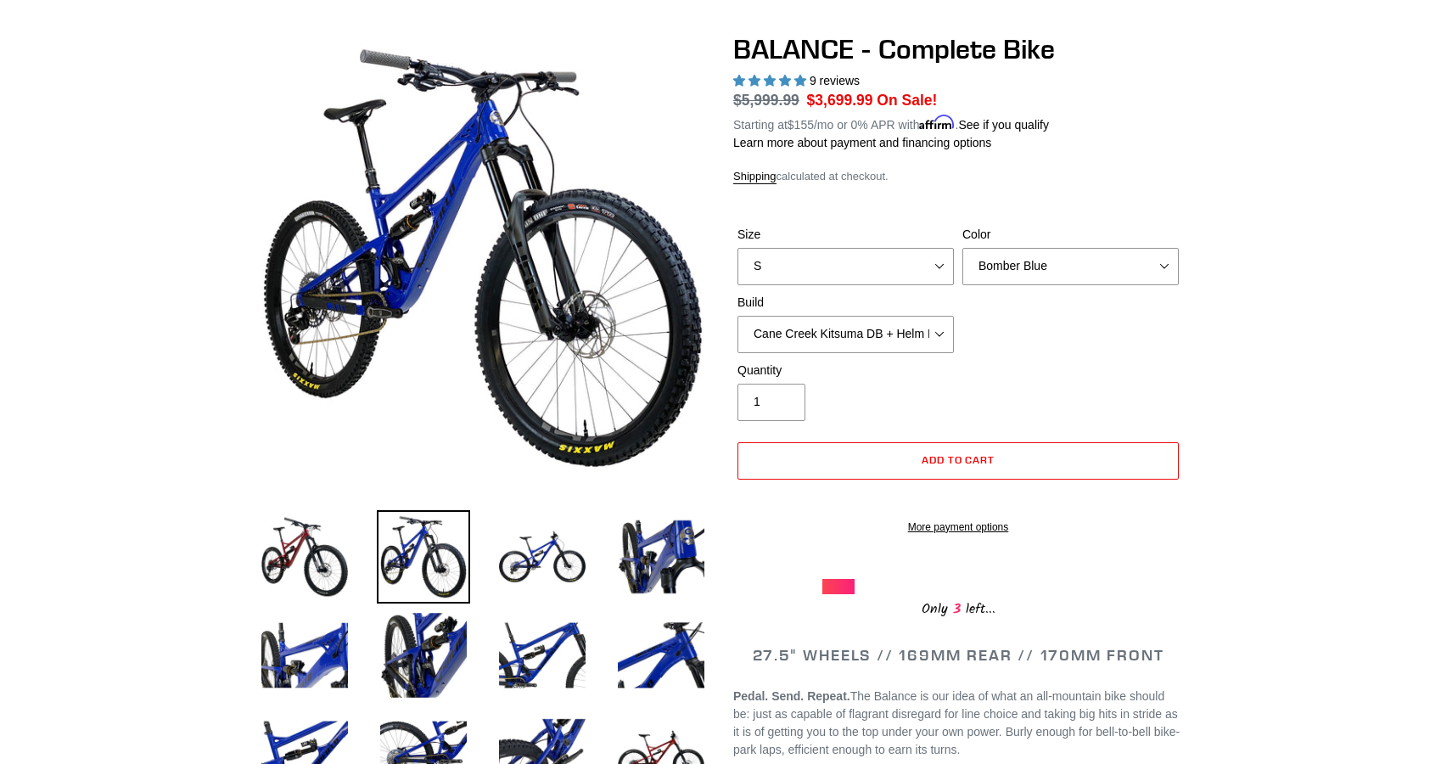
scroll to position [133, 0]
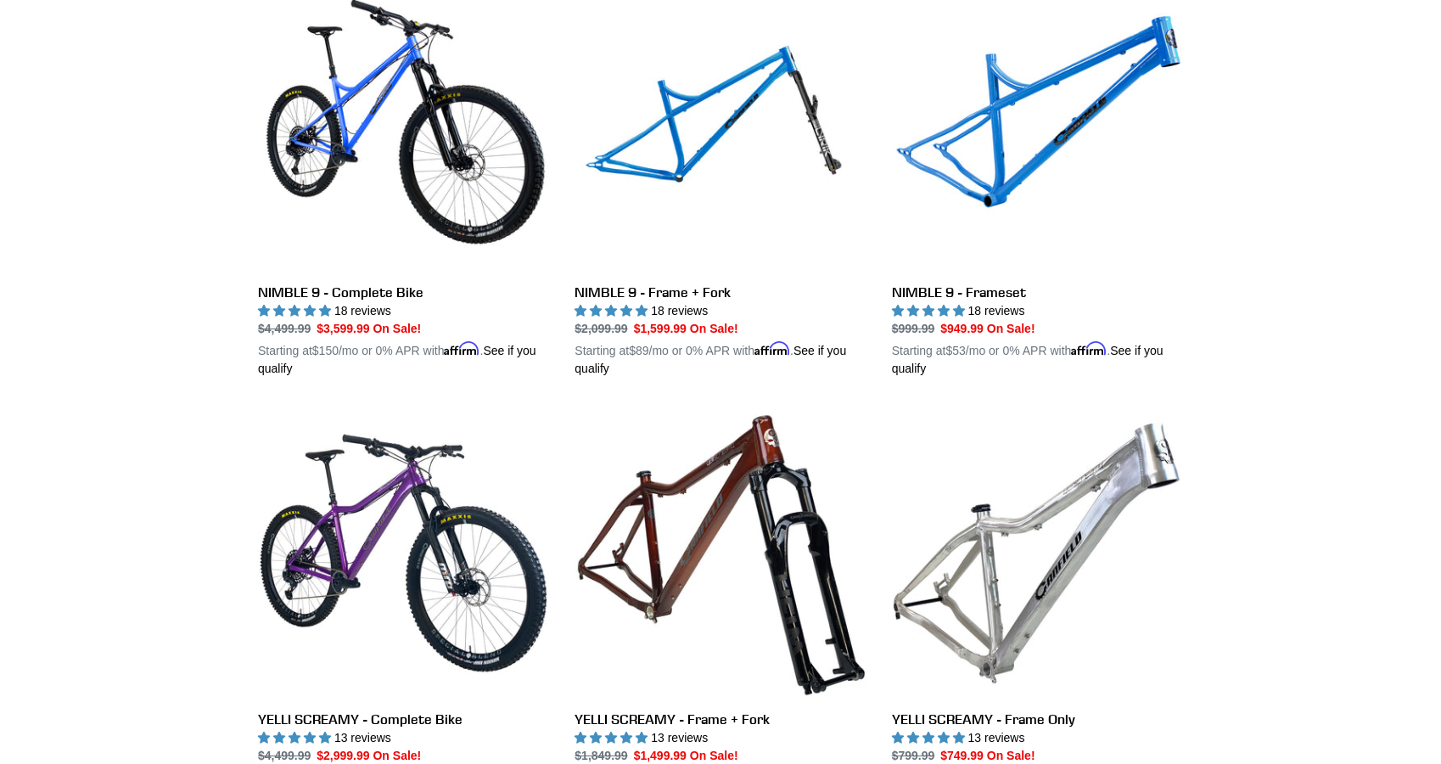
scroll to position [2648, 0]
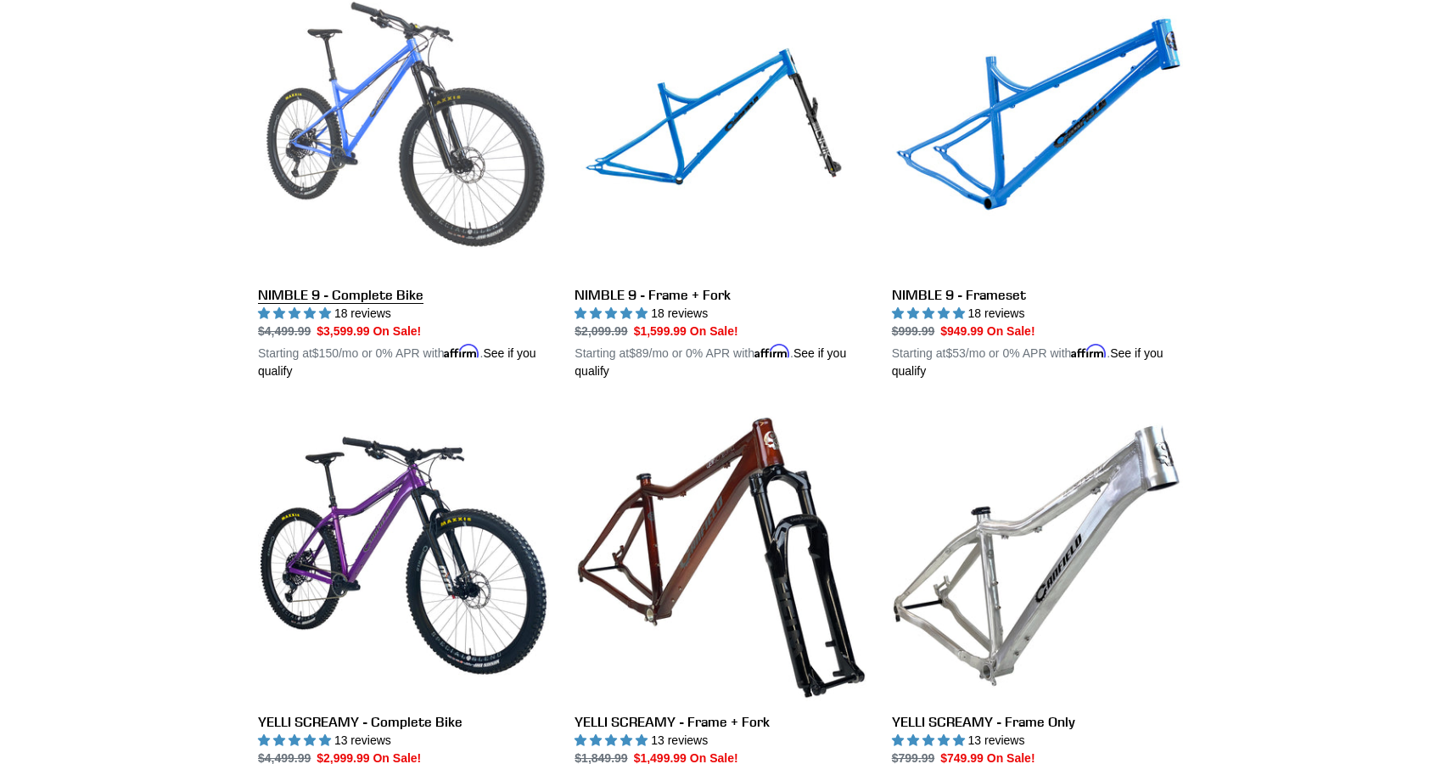
click at [304, 287] on link "NIMBLE 9 - Complete Bike" at bounding box center [403, 181] width 291 height 397
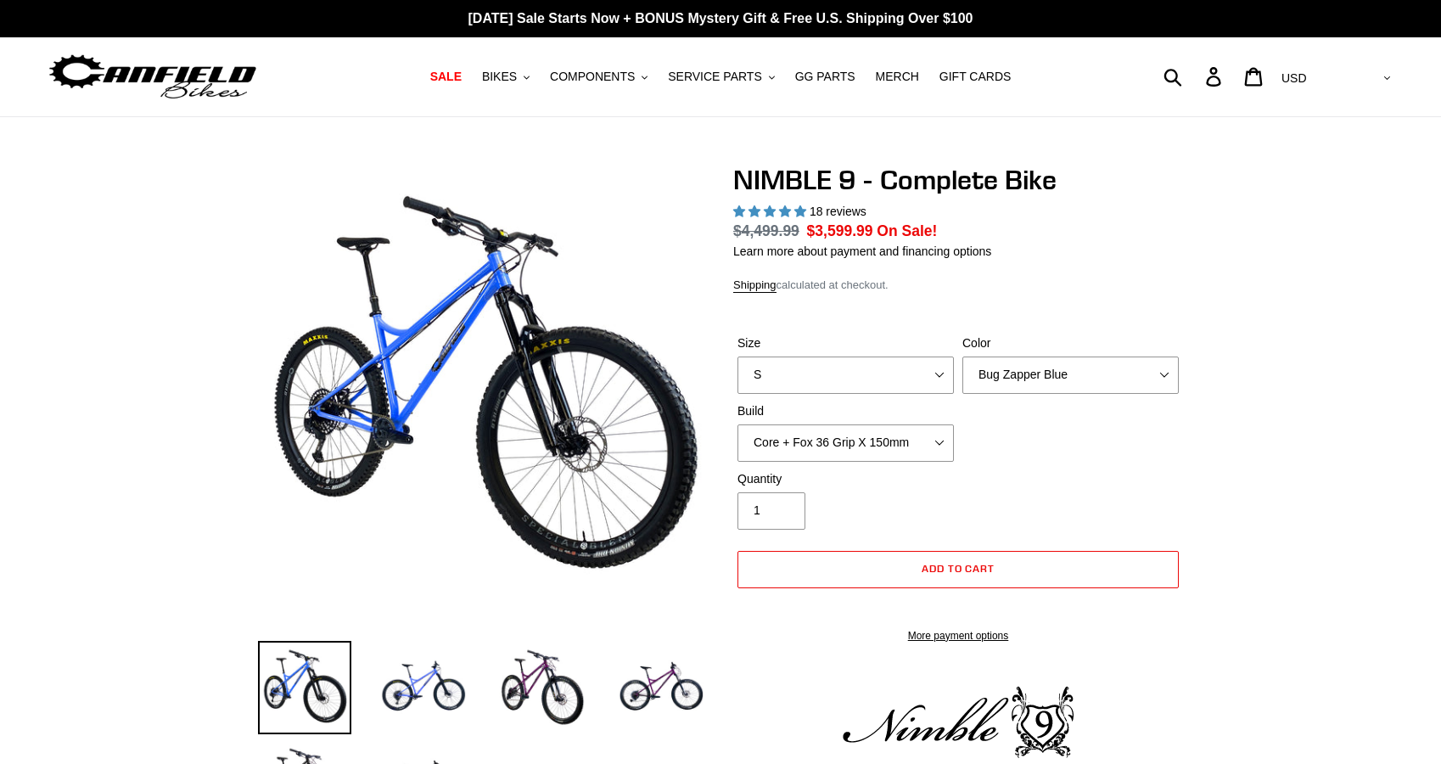
select select "highest-rating"
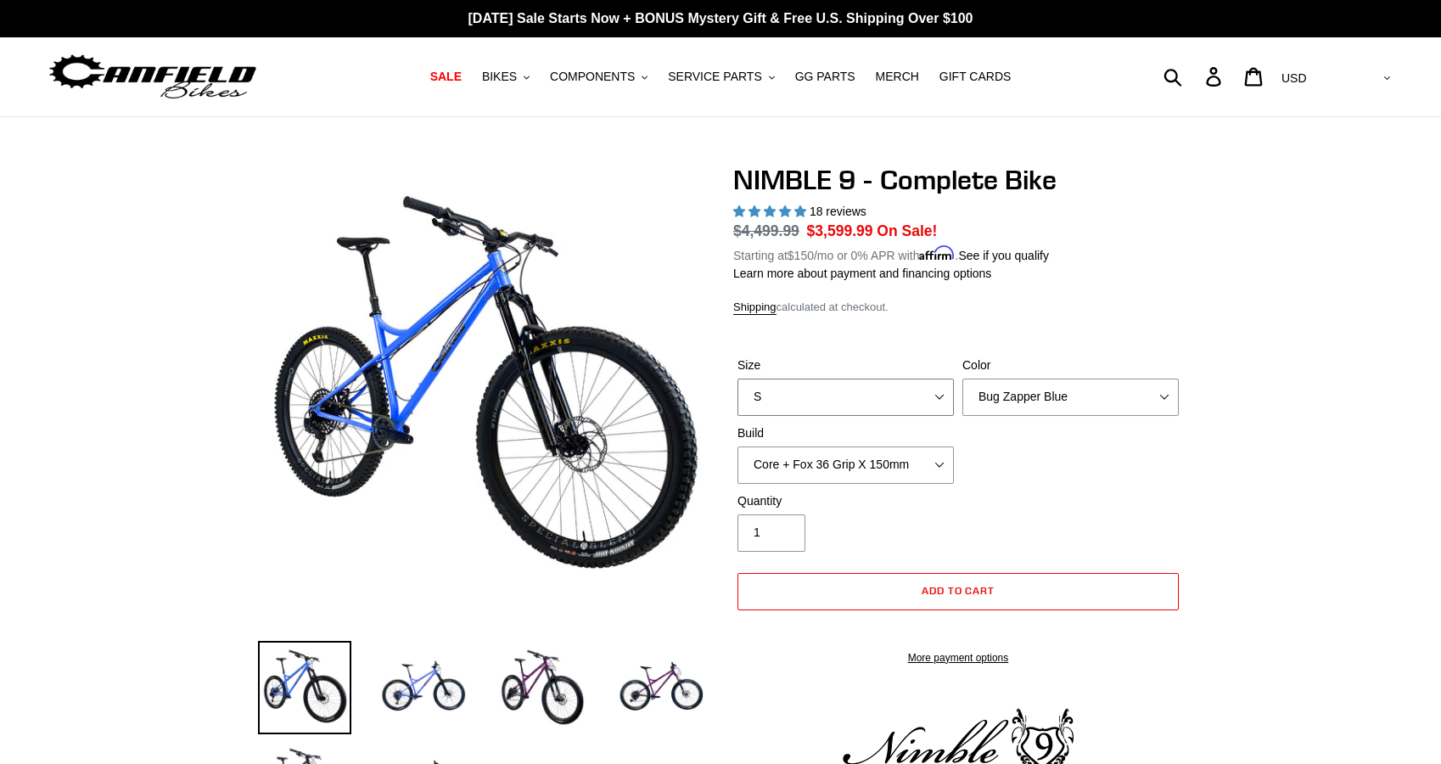
click at [779, 393] on select "S M L XL" at bounding box center [846, 397] width 216 height 37
select select "L"
click at [738, 379] on select "S M L XL" at bounding box center [846, 397] width 216 height 37
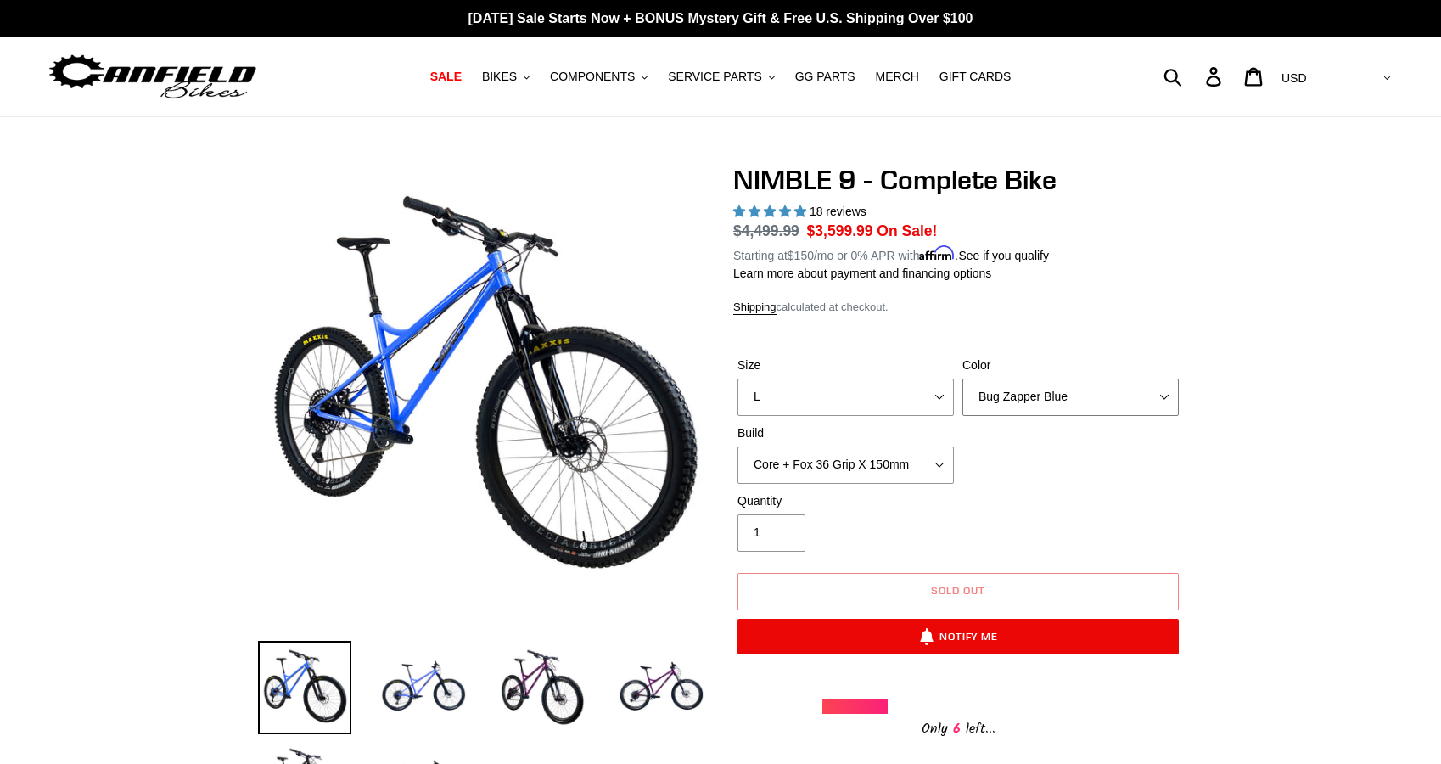
click at [1011, 398] on select "Bug Zapper Blue Purple Haze - Sold Out Galaxy Black" at bounding box center [1071, 397] width 216 height 37
select select "Galaxy Black"
click at [963, 379] on select "Bug Zapper Blue Purple Haze - Sold Out Galaxy Black" at bounding box center [1071, 397] width 216 height 37
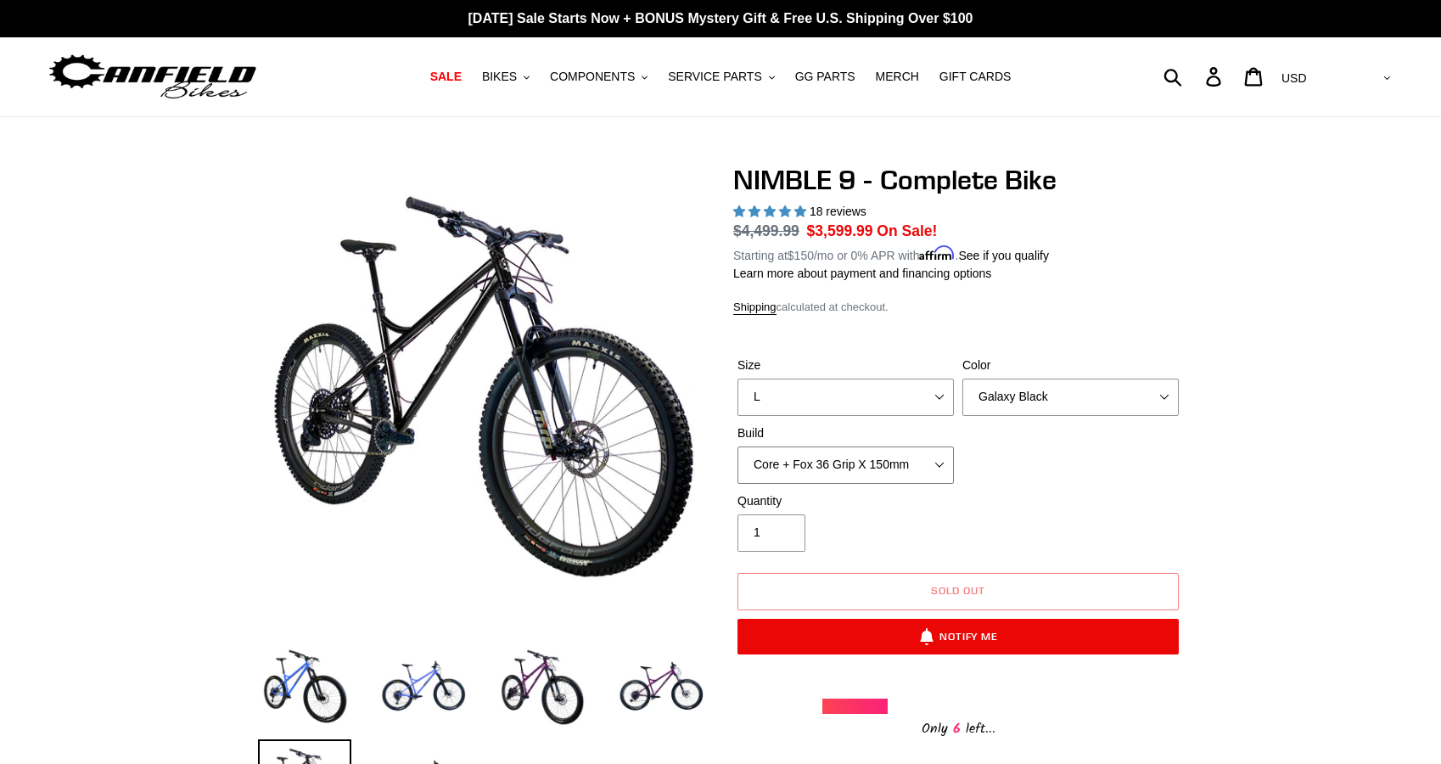
click at [859, 457] on select "Core + Fox 36 Grip X 150mm Pro + Fox 36 Grip X 150mm Core + RockShox Lyrik Ulti…" at bounding box center [846, 465] width 216 height 37
click at [738, 447] on select "Core + Fox 36 Grip X 150mm Pro + Fox 36 Grip X 150mm Core + RockShox Lyrik Ulti…" at bounding box center [846, 465] width 216 height 37
click at [918, 458] on select "Core + Fox 36 Grip X 150mm Pro + Fox 36 Grip X 150mm Core + RockShox Lyrik Ulti…" at bounding box center [846, 465] width 216 height 37
click at [738, 447] on select "Core + Fox 36 Grip X 150mm Pro + Fox 36 Grip X 150mm Core + RockShox Lyrik Ulti…" at bounding box center [846, 465] width 216 height 37
click at [901, 462] on select "Core + Fox 36 Grip X 150mm Pro + Fox 36 Grip X 150mm Core + RockShox Lyrik Ulti…" at bounding box center [846, 465] width 216 height 37
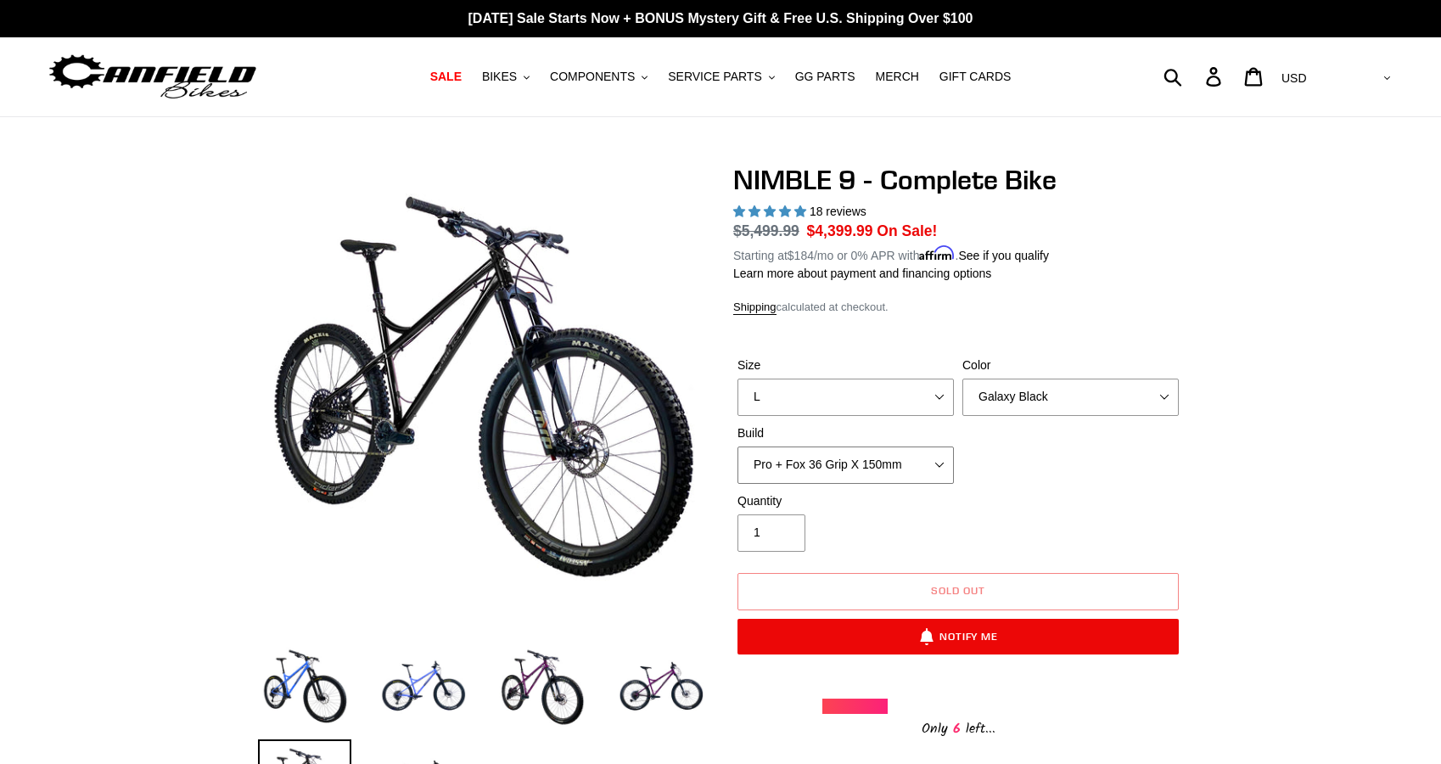
select select "Core + Fox 36 Grip X 150mm"
click at [738, 447] on select "Core + Fox 36 Grip X 150mm Pro + Fox 36 Grip X 150mm Core + RockShox Lyrik Ulti…" at bounding box center [846, 465] width 216 height 37
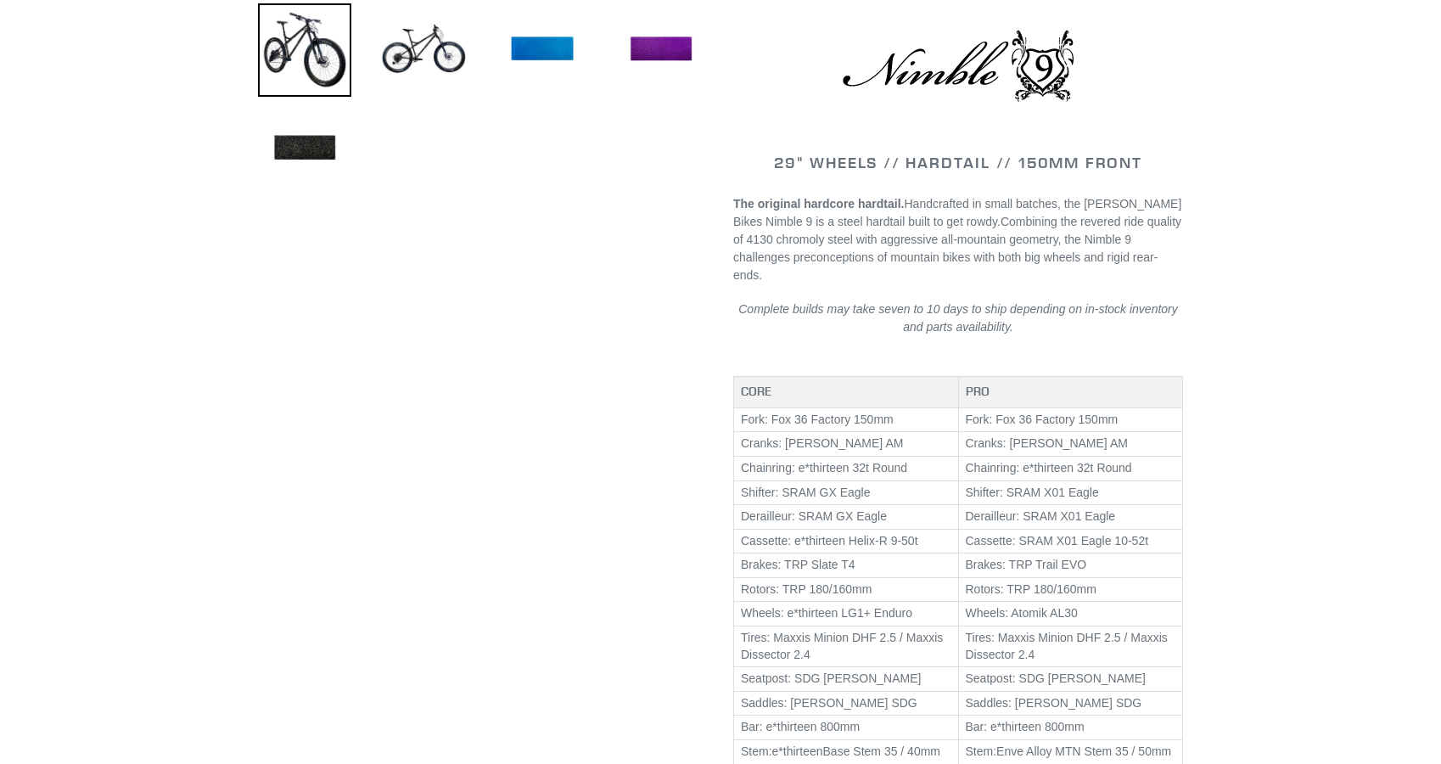
scroll to position [739, 0]
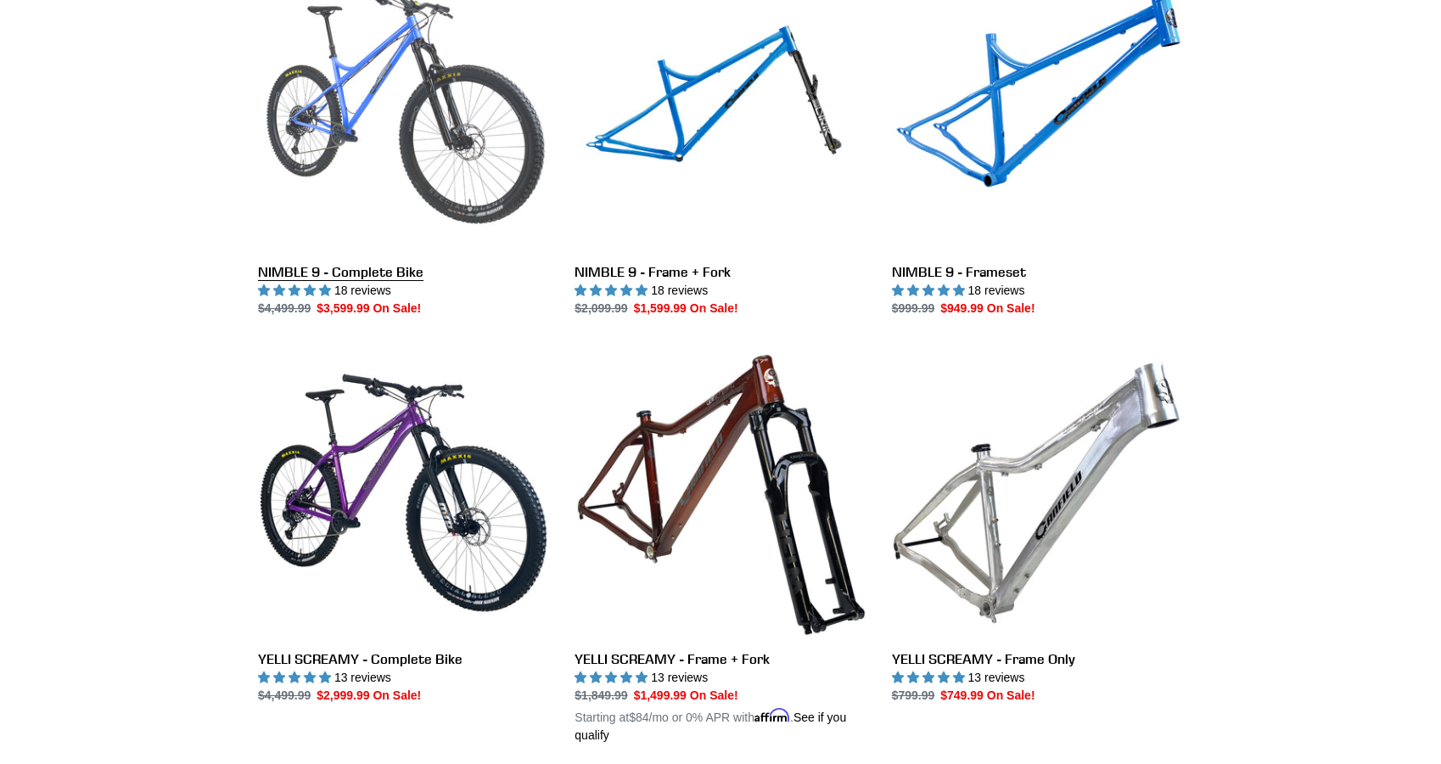
scroll to position [2621, 0]
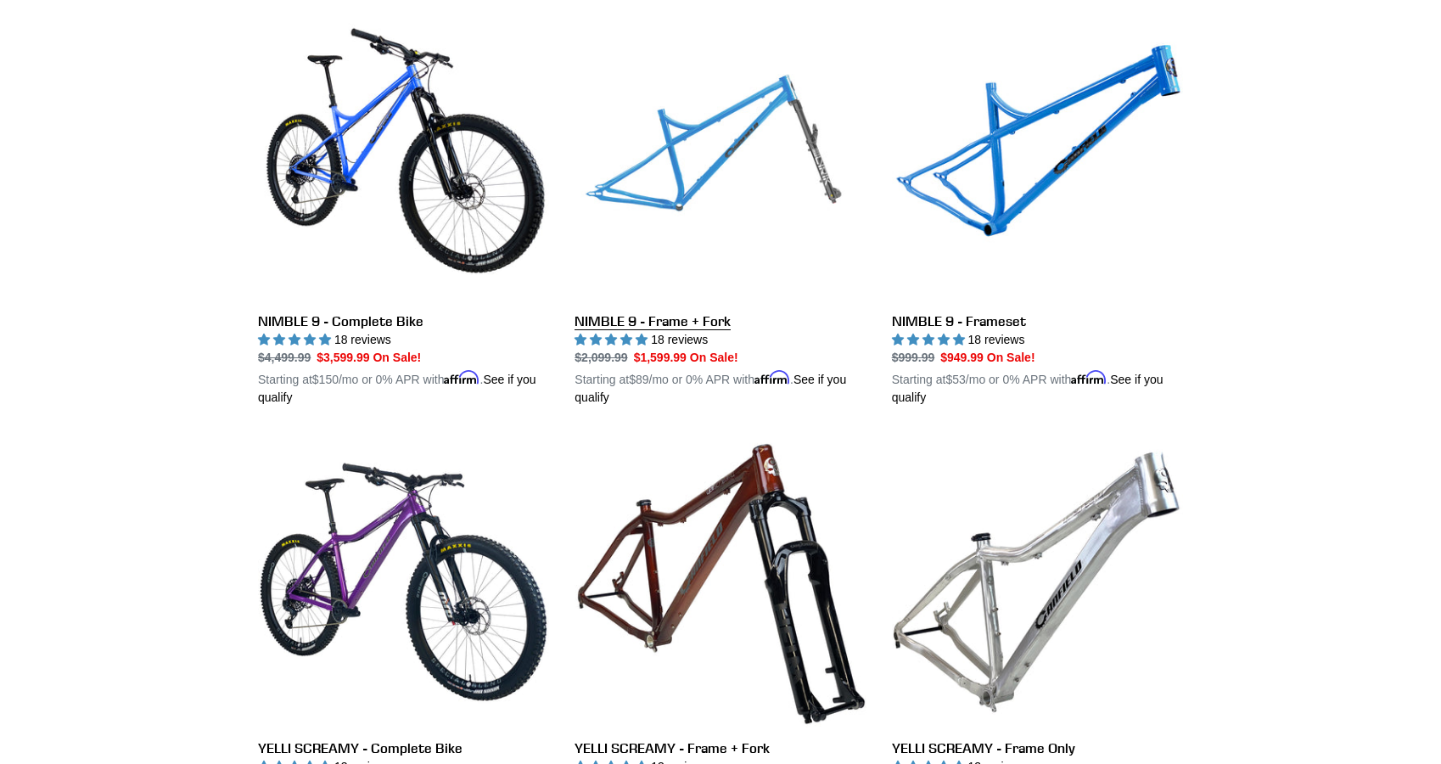
click at [671, 306] on link "NIMBLE 9 - Frame + Fork" at bounding box center [720, 207] width 291 height 397
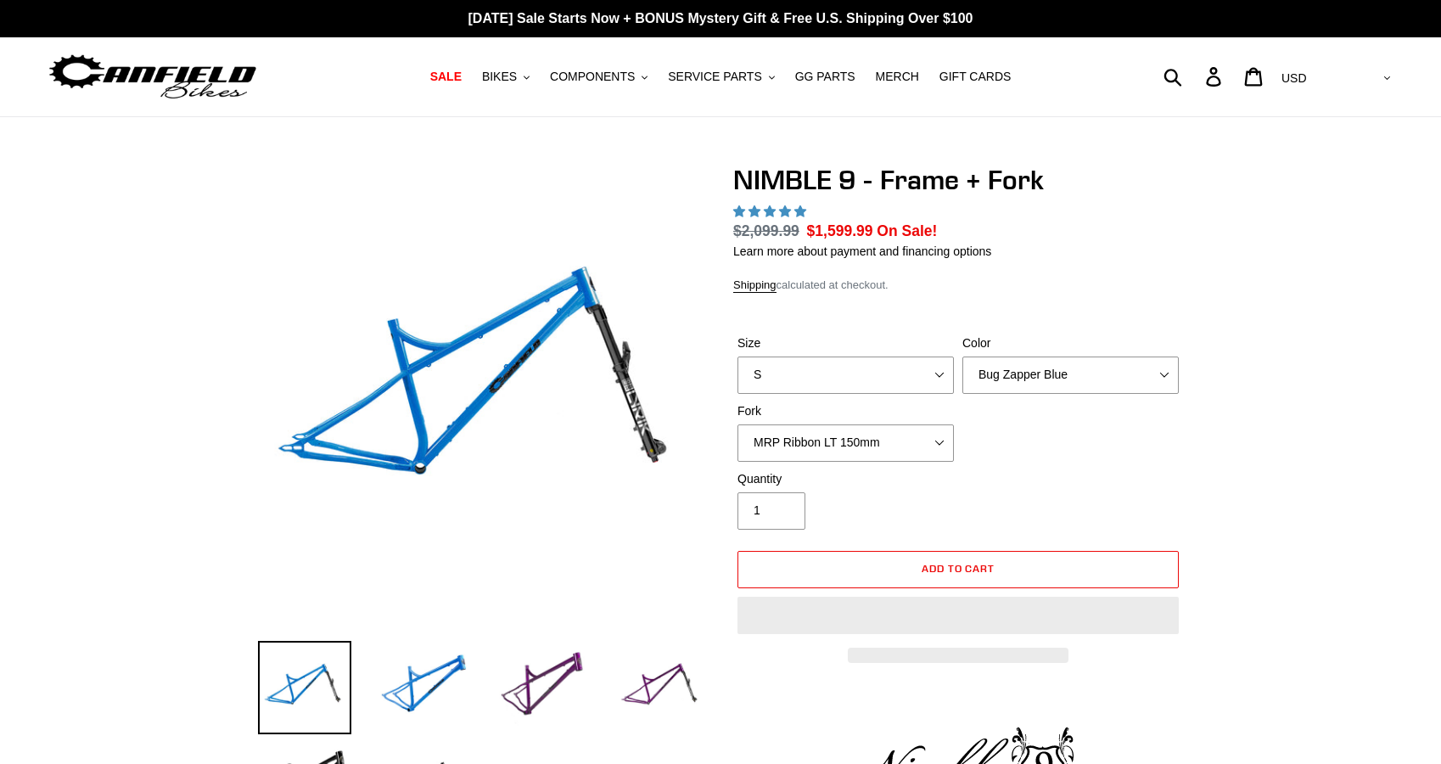
select select "highest-rating"
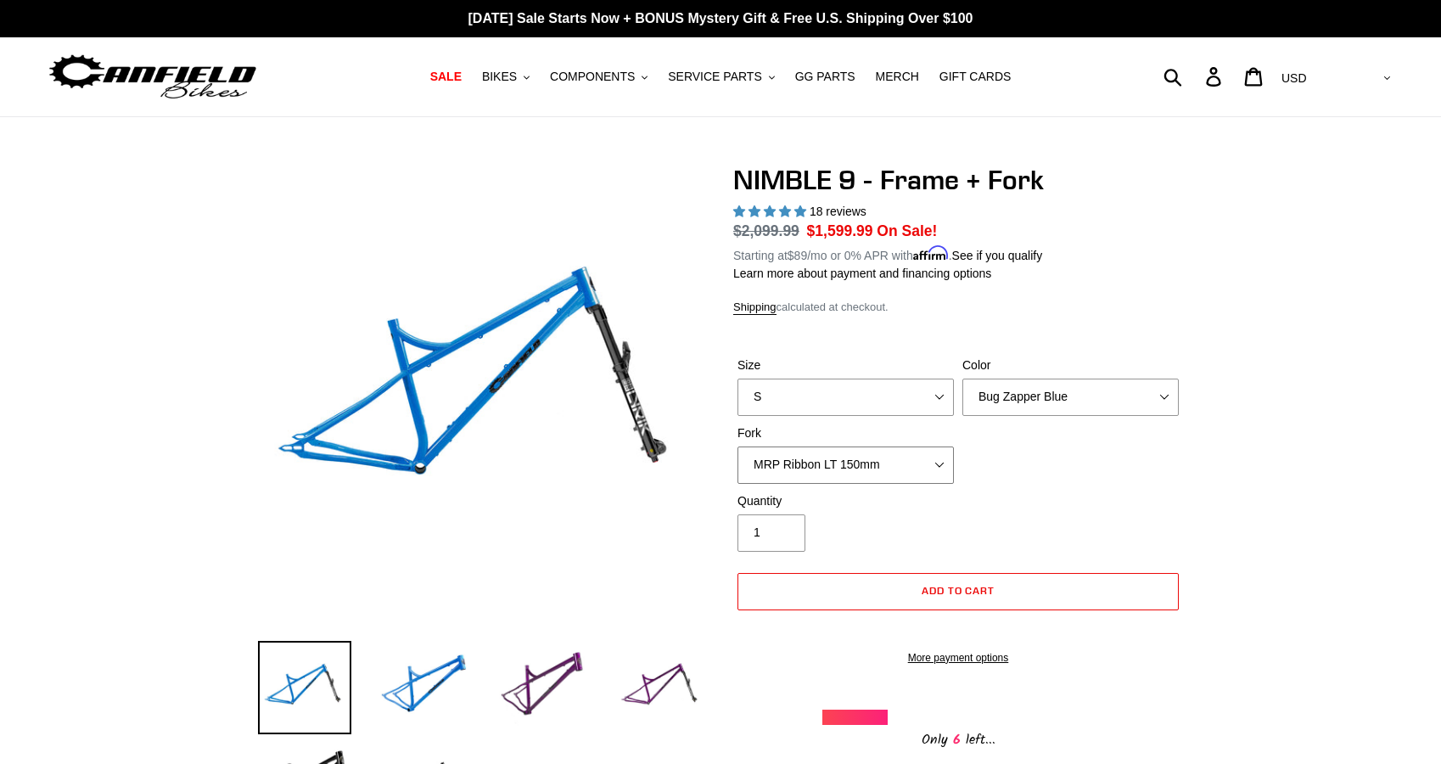
click at [849, 460] on select "MRP Ribbon LT 150mm Fox 36 Factory Grip X 150mm (Special Order) RockShox Lyrik …" at bounding box center [846, 465] width 216 height 37
select select "Fox 36 SL Factory Grip X 140mm"
click at [738, 447] on select "MRP Ribbon LT 150mm Fox 36 Factory Grip X 150mm (Special Order) RockShox Lyrik …" at bounding box center [846, 465] width 216 height 37
click at [835, 395] on select "S M L XL" at bounding box center [846, 397] width 216 height 37
select select "L"
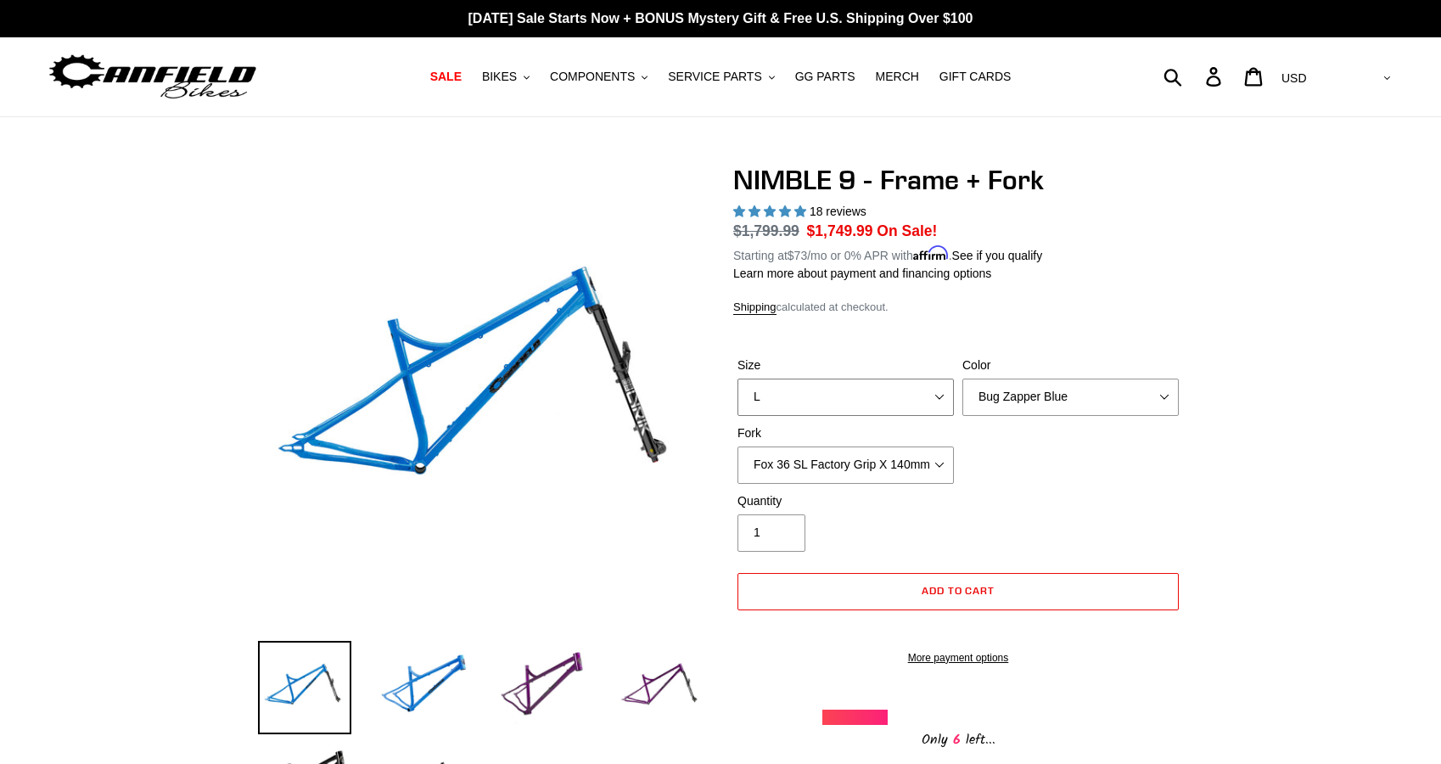
click at [738, 379] on select "S M L XL" at bounding box center [846, 397] width 216 height 37
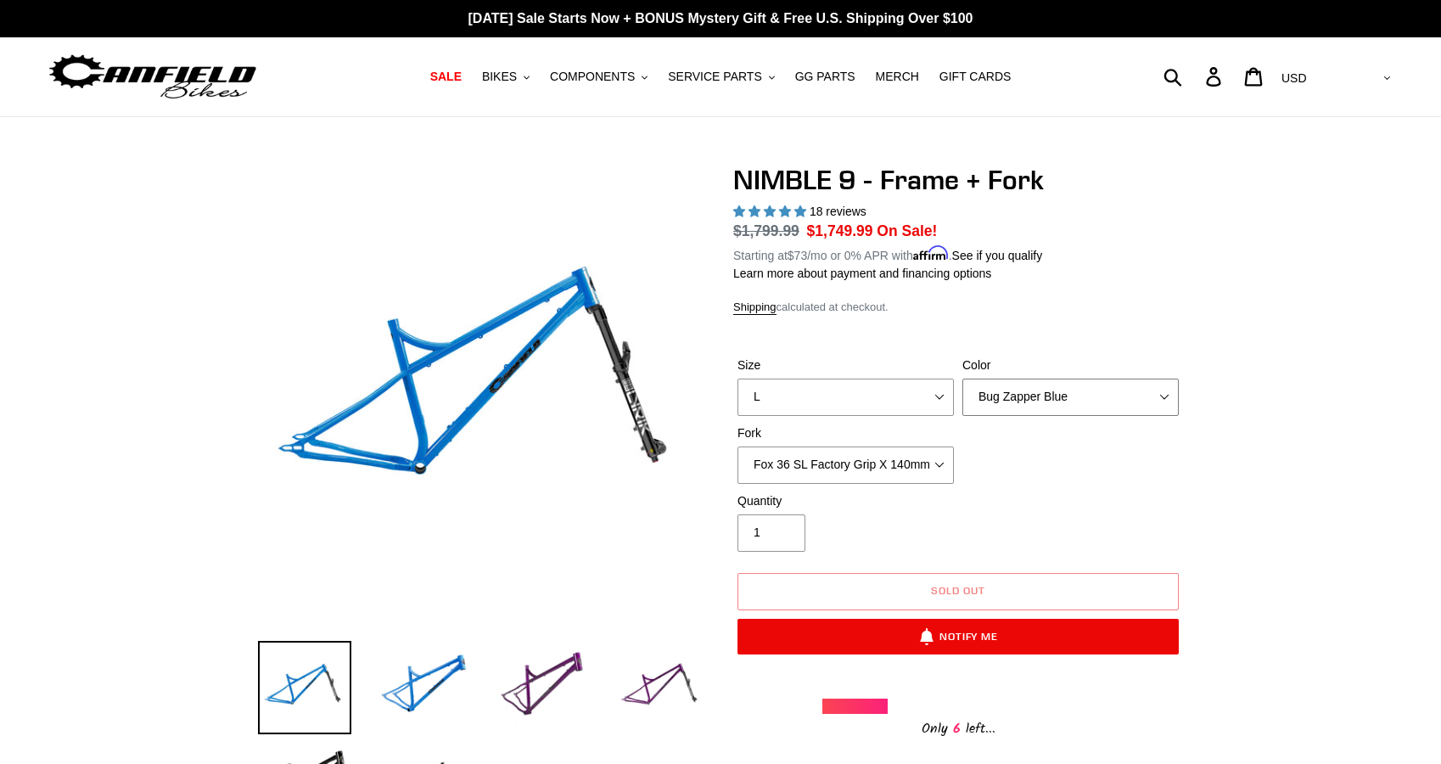
click at [1024, 401] on select "Bug Zapper Blue Purple Haze - Sold Out Galaxy Black" at bounding box center [1071, 397] width 216 height 37
select select "Galaxy Black"
click at [963, 379] on select "Bug Zapper Blue Purple Haze - Sold Out Galaxy Black" at bounding box center [1071, 397] width 216 height 37
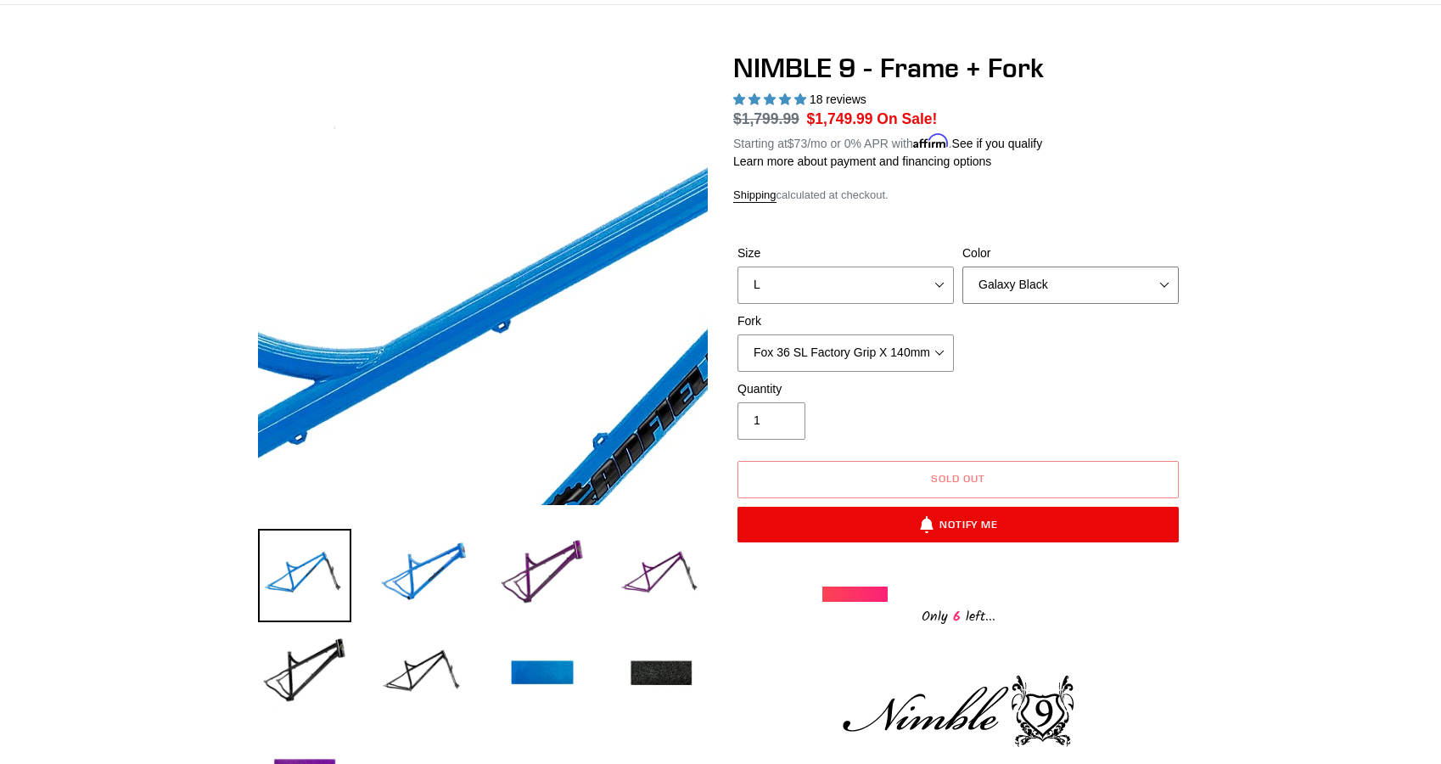
scroll to position [116, 0]
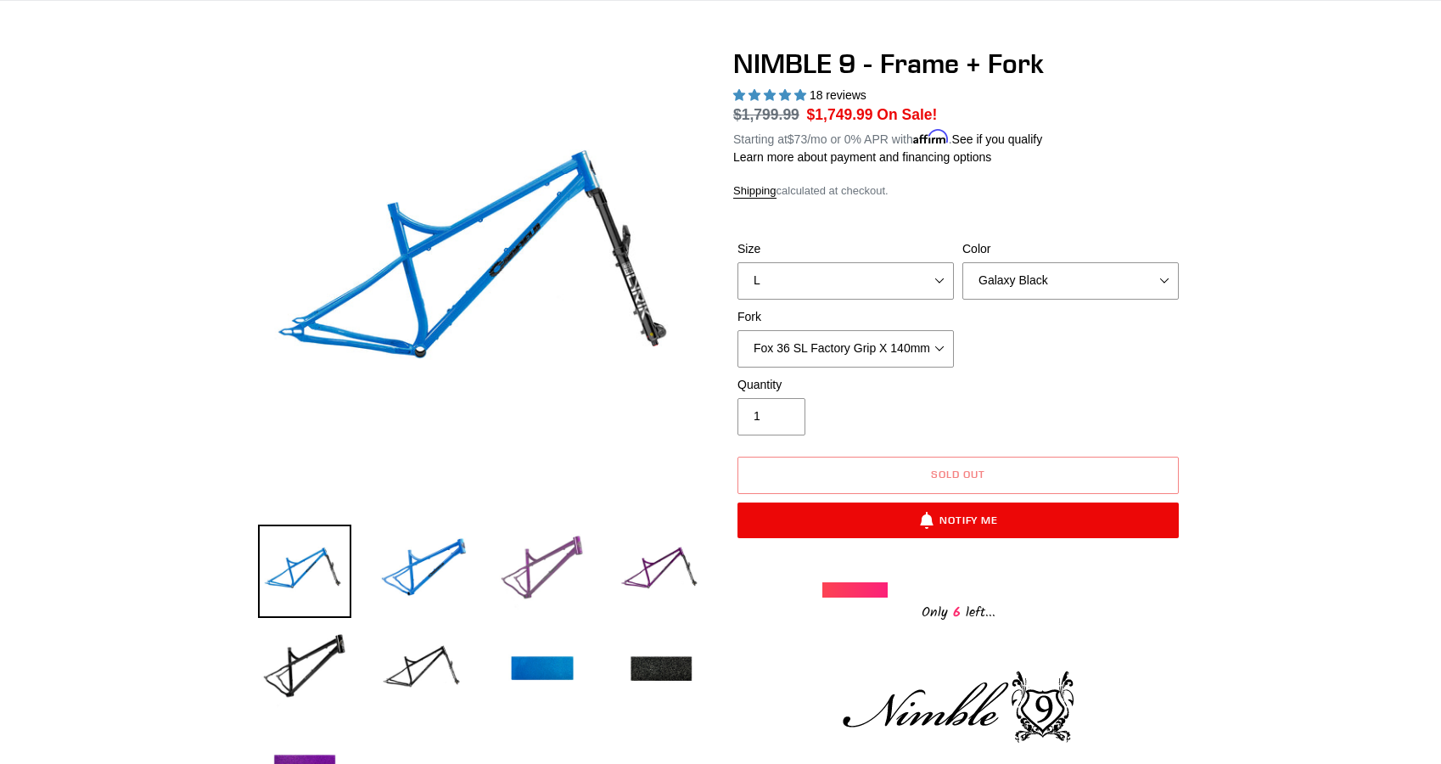
click at [547, 570] on img at bounding box center [542, 571] width 93 height 93
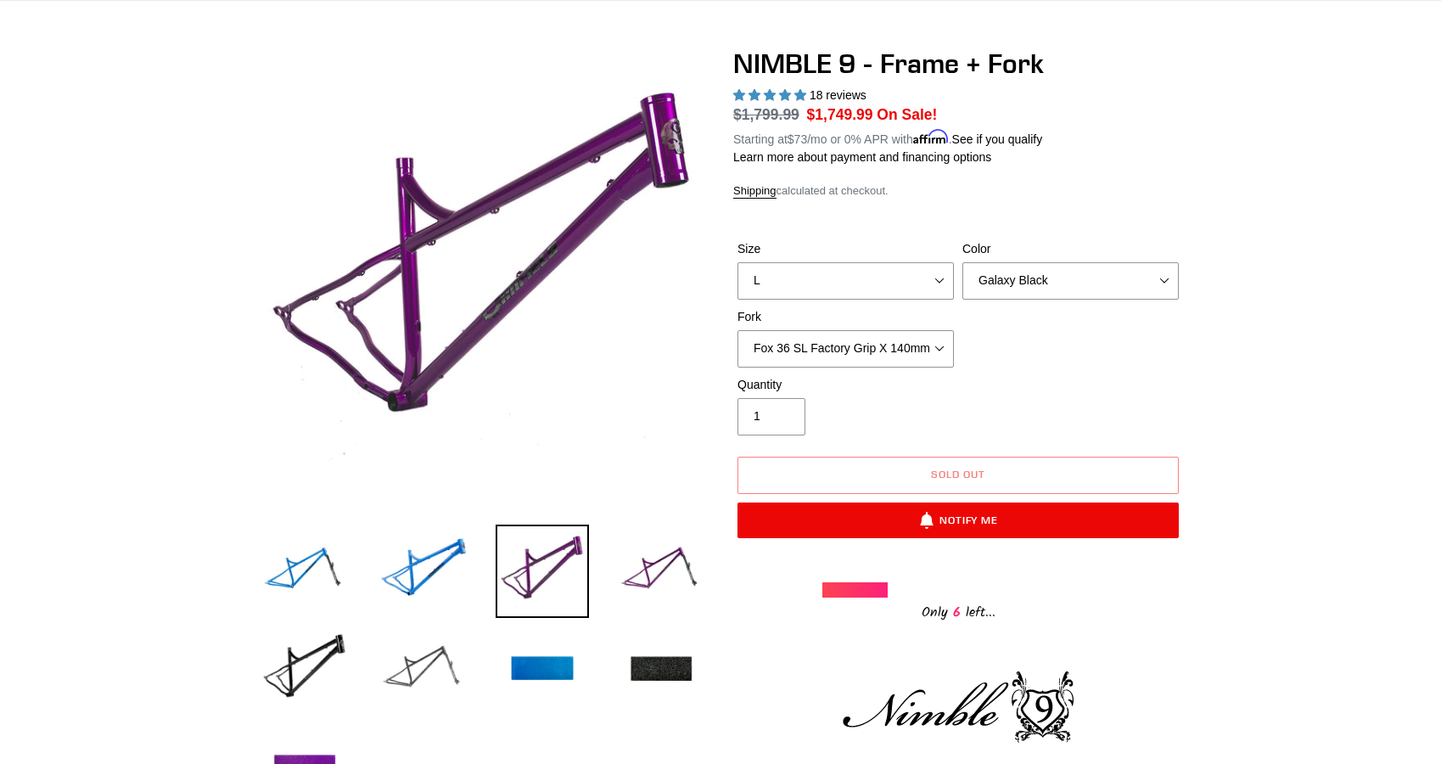
click at [391, 687] on img at bounding box center [423, 669] width 93 height 93
